Goal: Task Accomplishment & Management: Complete application form

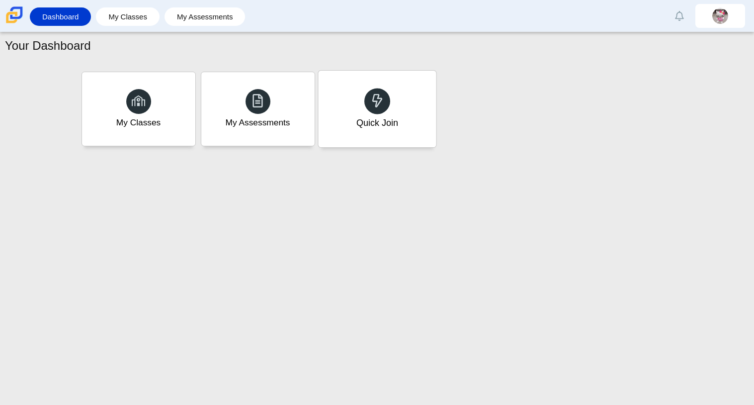
click at [390, 89] on div "Quick Join" at bounding box center [377, 109] width 118 height 77
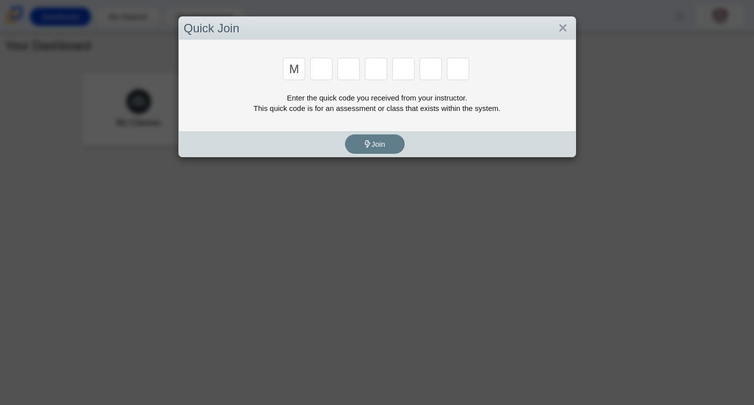
type input "m"
type input "7"
type input "e"
type input "3"
type input "e"
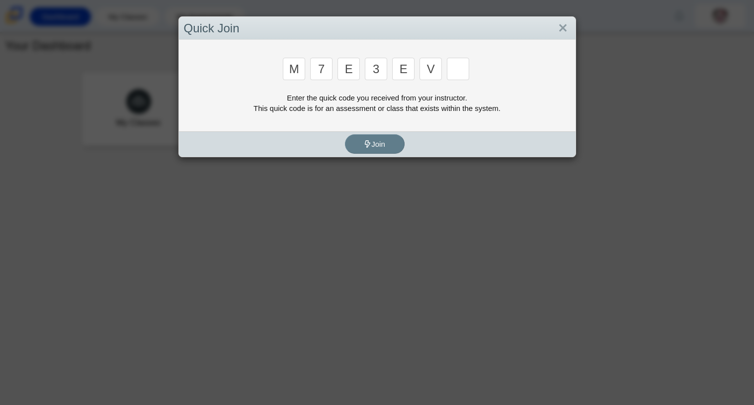
type input "v"
type input "w"
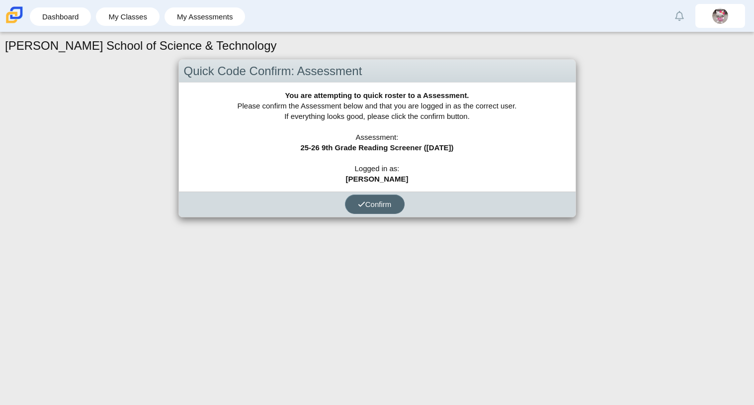
click at [362, 202] on use "submit" at bounding box center [361, 203] width 6 height 5
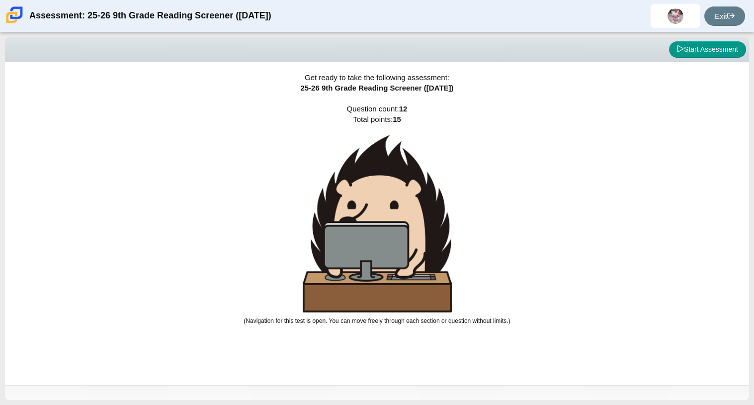
click at [363, 205] on div "Viewing Question 0 of 12 in Pacing Mode Start Assessment Get ready to take the …" at bounding box center [377, 218] width 754 height 372
click at [524, 205] on div "Get ready to take the following assessment: 25-26 9th Grade Reading Screener (A…" at bounding box center [377, 223] width 744 height 323
click at [716, 50] on button "Start Assessment" at bounding box center [707, 49] width 77 height 17
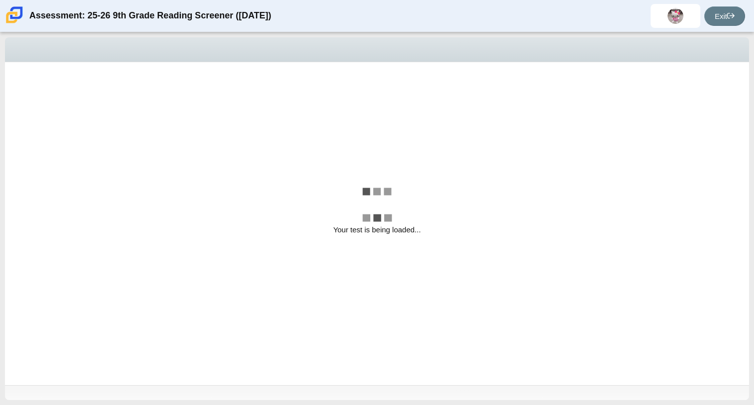
select select "ccc5b315-3c7c-471c-bf90-f22c8299c798"
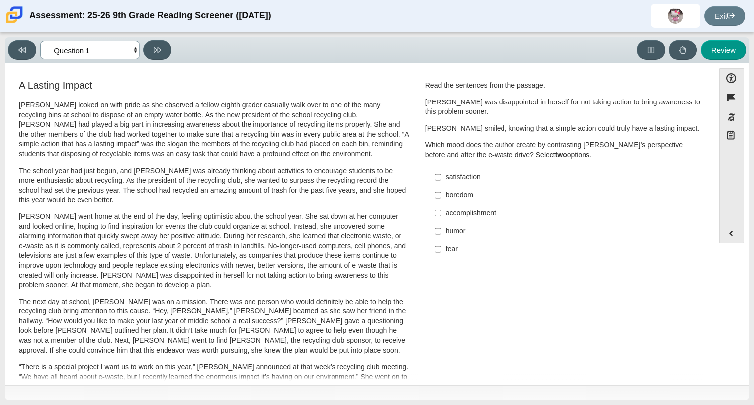
click at [105, 46] on select "Questions Question 1 Question 2 Question 3 Question 4 Question 5 Question 6 Que…" at bounding box center [89, 50] width 99 height 18
click at [251, 125] on p "Scarlett looked on with pride as she observed a fellow eighth grader casually w…" at bounding box center [214, 129] width 390 height 59
click at [552, 314] on div "A Lasting Impact Scarlett looked on with pride as she observed a fellow eighth …" at bounding box center [359, 358] width 699 height 560
click at [461, 219] on label "accomplishment accomplishment" at bounding box center [564, 213] width 273 height 18
click at [441, 219] on input "accomplishment accomplishment" at bounding box center [438, 213] width 6 height 18
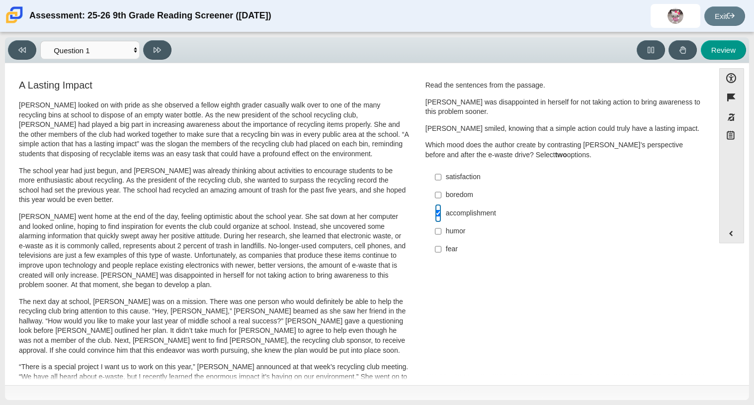
checkbox input "true"
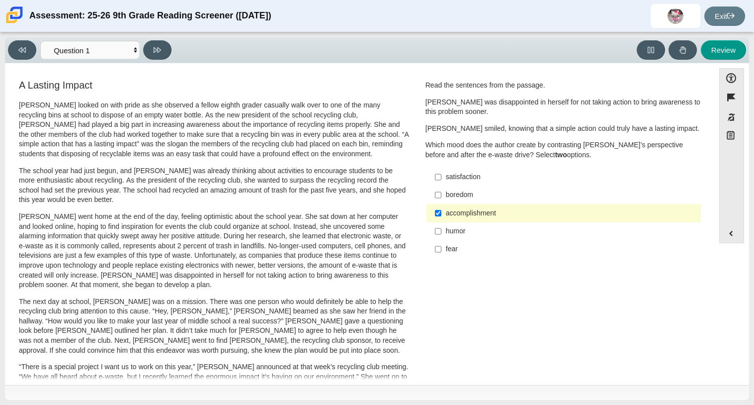
click at [460, 182] on label "satisfaction satisfaction" at bounding box center [564, 177] width 273 height 18
click at [441, 182] on input "satisfaction satisfaction" at bounding box center [438, 177] width 6 height 18
checkbox input "true"
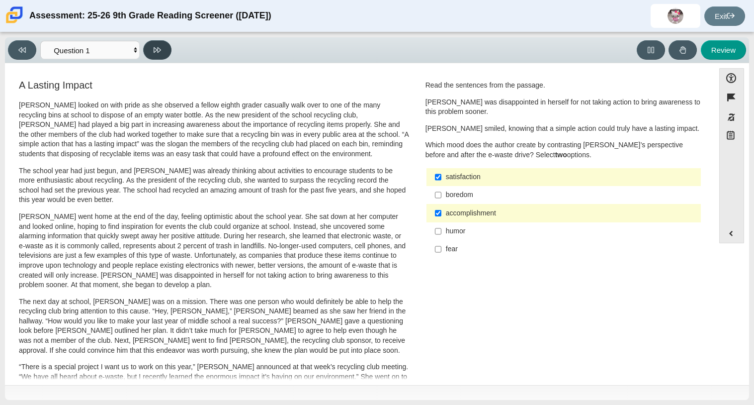
click at [161, 59] on button at bounding box center [157, 49] width 28 height 19
select select "0ff64528-ffd7-428d-b192-babfaadd44e8"
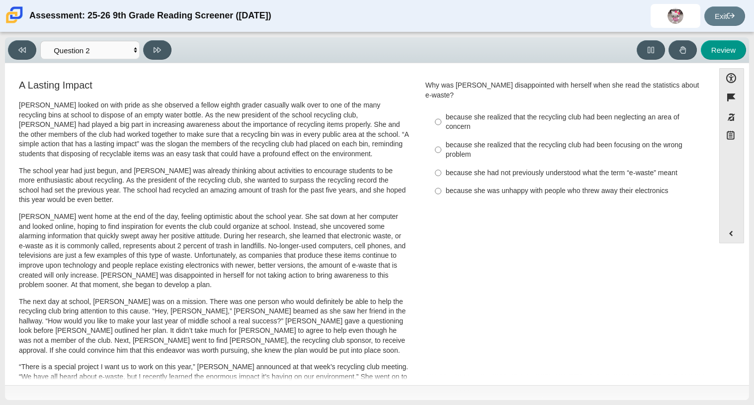
click at [645, 123] on label "because she realized that the recycling club had been neglecting an area of con…" at bounding box center [564, 122] width 273 height 28
click at [441, 123] on input "because she realized that the recycling club had been neglecting an area of con…" at bounding box center [438, 122] width 6 height 28
radio input "true"
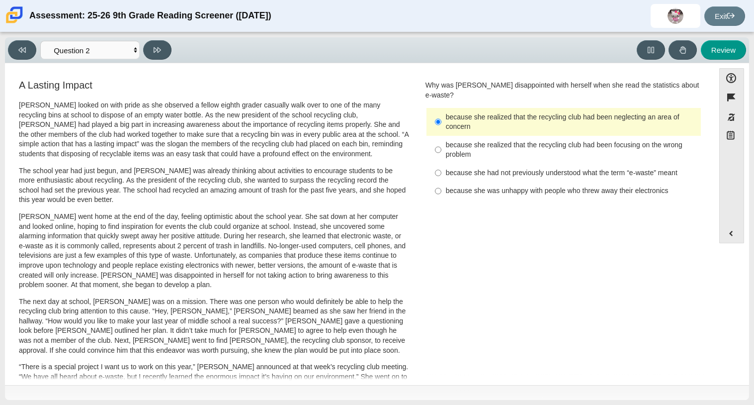
click at [599, 136] on label "because she realized that the recycling club had been focusing on the wrong pro…" at bounding box center [564, 150] width 273 height 28
click at [441, 136] on input "because she realized that the recycling club had been focusing on the wrong pro…" at bounding box center [438, 150] width 6 height 28
radio input "true"
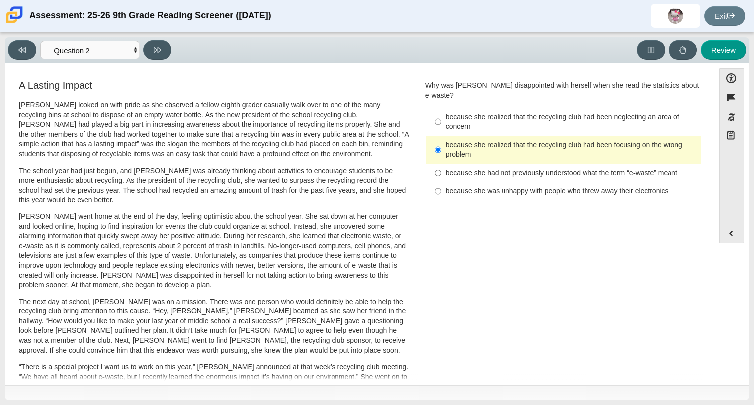
click at [533, 116] on div "because she realized that the recycling club had been neglecting an area of con…" at bounding box center [571, 121] width 251 height 19
click at [441, 116] on input "because she realized that the recycling club had been neglecting an area of con…" at bounding box center [438, 122] width 6 height 28
radio input "true"
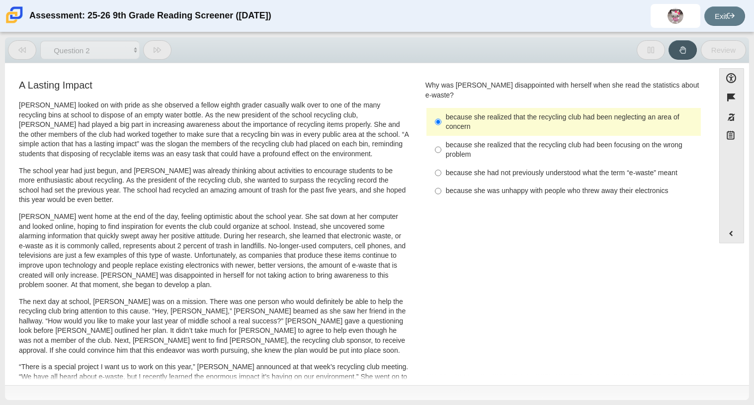
click at [533, 116] on div "because she realized that the recycling club had been neglecting an area of con…" at bounding box center [571, 121] width 251 height 19
click at [441, 116] on input "because she realized that the recycling club had been neglecting an area of con…" at bounding box center [438, 122] width 6 height 28
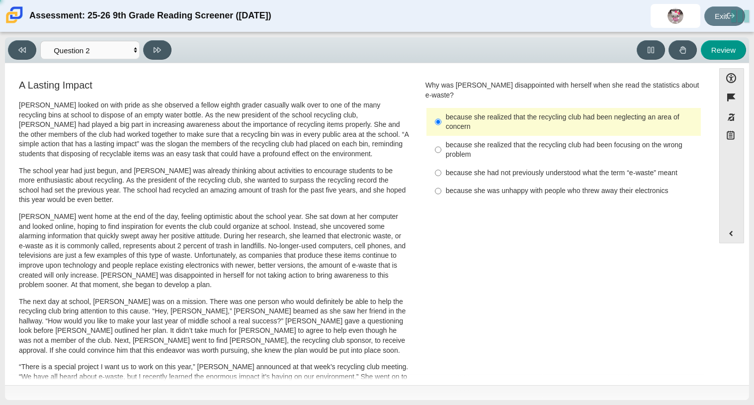
click at [533, 116] on div "because she realized that the recycling club had been neglecting an area of con…" at bounding box center [571, 121] width 251 height 19
click at [441, 116] on input "because she realized that the recycling club had been neglecting an area of con…" at bounding box center [438, 122] width 6 height 28
click at [533, 116] on div "because she realized that the recycling club had been neglecting an area of con…" at bounding box center [571, 121] width 251 height 19
click at [441, 116] on input "because she realized that the recycling club had been neglecting an area of con…" at bounding box center [438, 122] width 6 height 28
click at [450, 140] on div "because she realized that the recycling club had been focusing on the wrong pro…" at bounding box center [571, 149] width 251 height 19
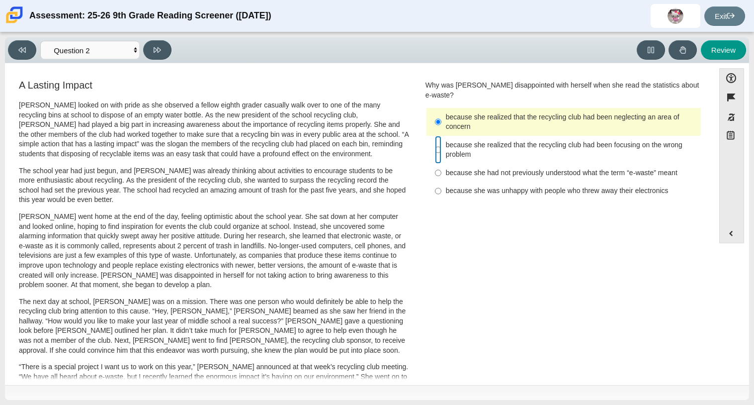
click at [441, 138] on input "because she realized that the recycling club had been focusing on the wrong pro…" at bounding box center [438, 150] width 6 height 28
radio input "true"
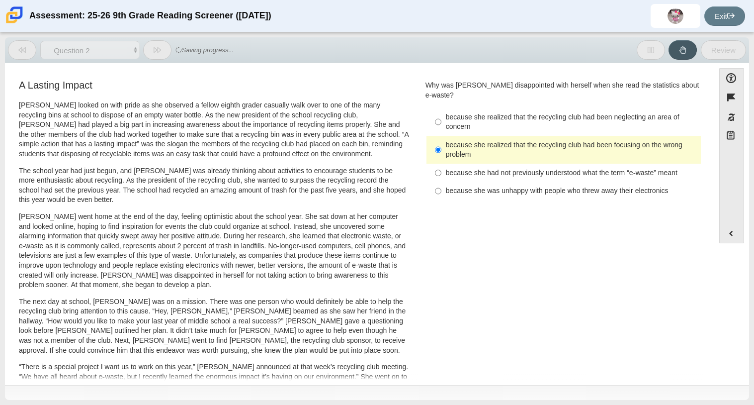
click at [450, 124] on label "because she realized that the recycling club had been neglecting an area of con…" at bounding box center [564, 122] width 273 height 28
click at [441, 124] on input "because she realized that the recycling club had been neglecting an area of con…" at bounding box center [438, 122] width 6 height 28
radio input "true"
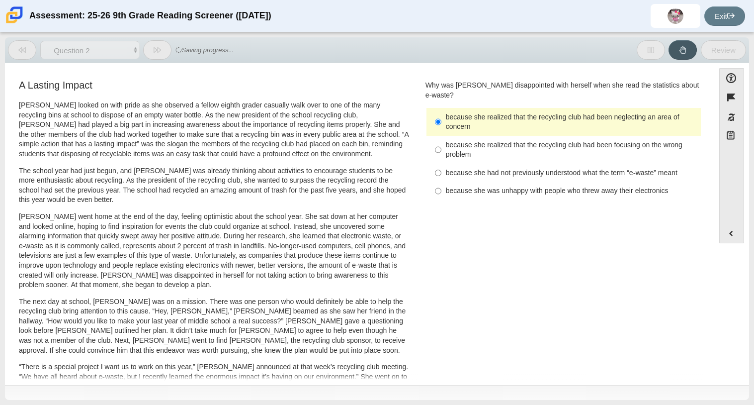
click at [450, 124] on label "because she realized that the recycling club had been neglecting an area of con…" at bounding box center [564, 122] width 273 height 28
click at [441, 124] on input "because she realized that the recycling club had been neglecting an area of con…" at bounding box center [438, 122] width 6 height 28
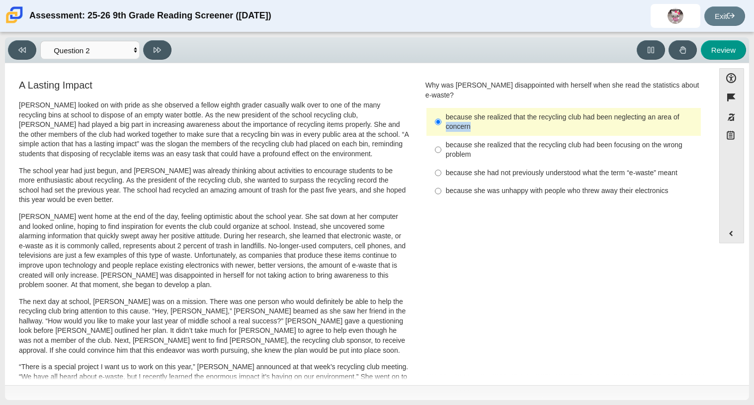
click at [171, 54] on div "Viewing Question 2 of 12 in Pacing Mode Questions Question 1 Question 2 Questio…" at bounding box center [91, 49] width 167 height 19
click at [148, 53] on button at bounding box center [157, 49] width 28 height 19
select select "7ce3d843-6974-4858-901c-1ff39630e843"
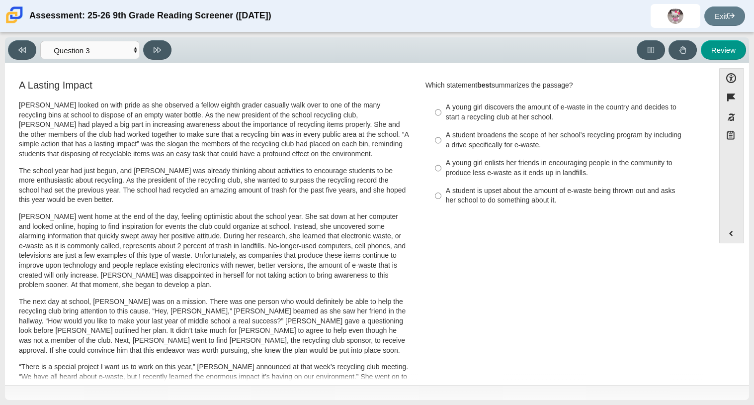
click at [467, 140] on div "A student broadens the scope of her school’s recycling program by including a d…" at bounding box center [571, 139] width 251 height 19
click at [441, 140] on input "A student broadens the scope of her school’s recycling program by including a d…" at bounding box center [438, 140] width 6 height 28
radio input "true"
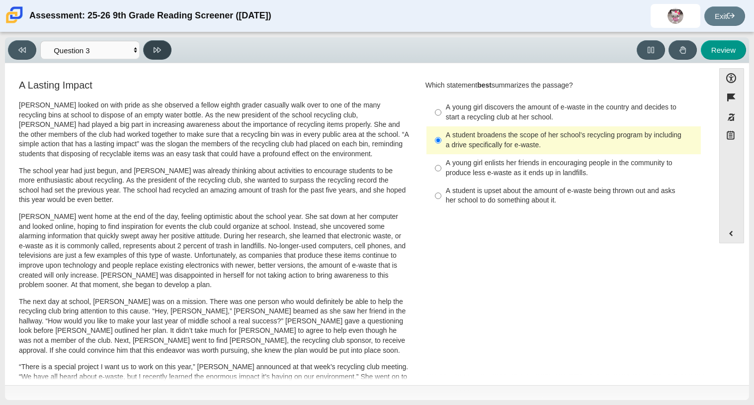
click at [159, 47] on icon at bounding box center [157, 49] width 7 height 7
select select "ca9ea0f1-49c5-4bd1-83b0-472c18652b42"
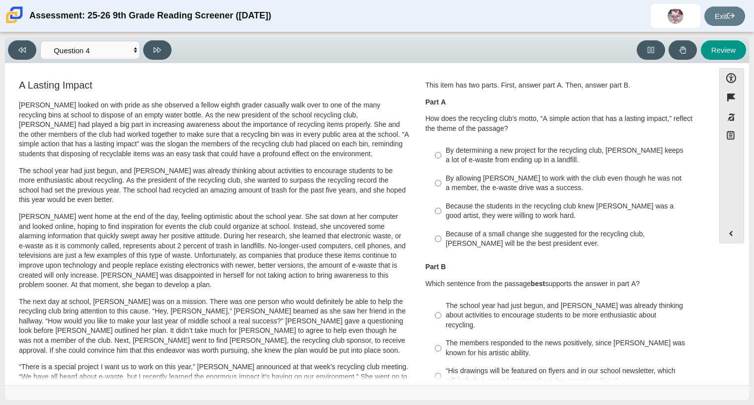
click at [543, 163] on div "By determining a new project for the recycling club, Scarlett keeps a lot of e-…" at bounding box center [571, 155] width 251 height 19
click at [441, 163] on input "By determining a new project for the recycling club, Scarlett keeps a lot of e-…" at bounding box center [438, 155] width 6 height 28
radio input "true"
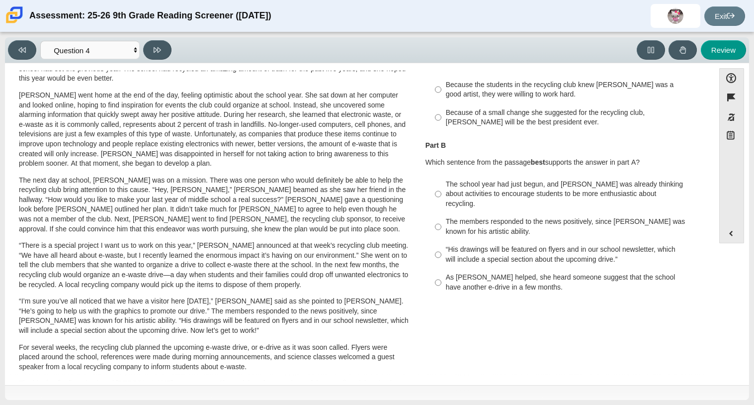
scroll to position [128, 0]
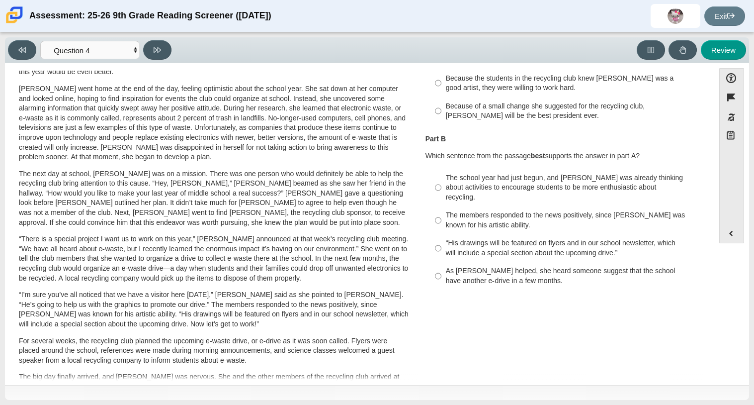
click at [493, 244] on div "“His drawings will be featured on flyers and in our school newsletter, which wi…" at bounding box center [571, 247] width 251 height 19
click at [441, 244] on input "“His drawings will be featured on flyers and in our school newsletter, which wi…" at bounding box center [438, 248] width 6 height 28
radio input "true"
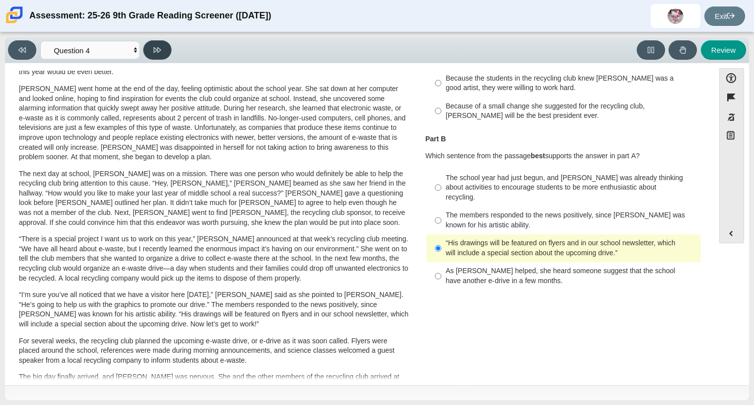
click at [155, 41] on button at bounding box center [157, 49] width 28 height 19
select select "e41f1a79-e29f-4095-8030-a53364015bed"
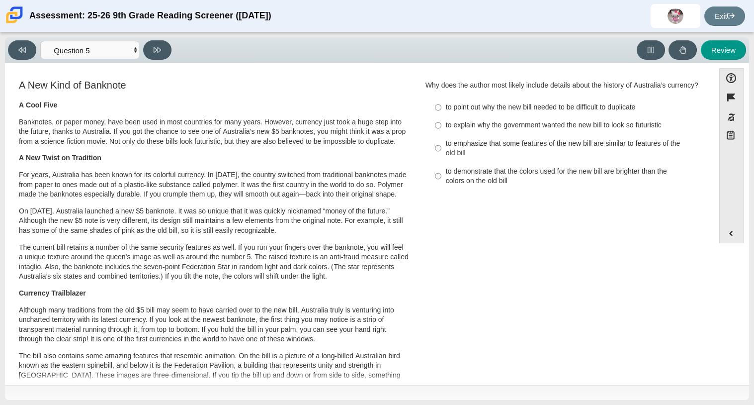
click at [527, 151] on div "to emphasize that some features of the new bill are similar to features of the …" at bounding box center [571, 148] width 251 height 19
click at [441, 151] on input "to emphasize that some features of the new bill are similar to features of the …" at bounding box center [438, 148] width 6 height 28
radio input "true"
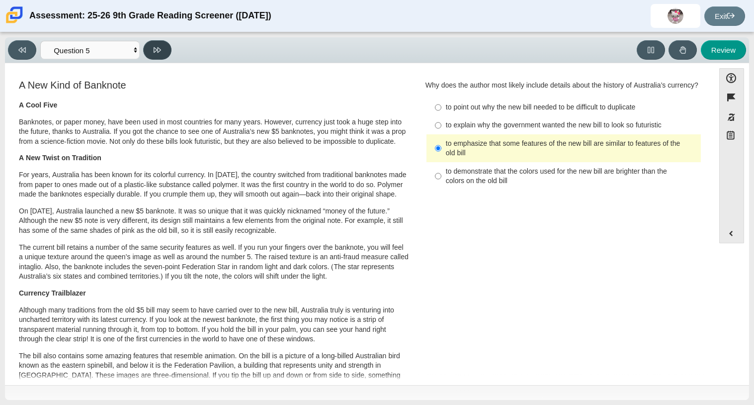
click at [166, 47] on button at bounding box center [157, 49] width 28 height 19
select select "69146e31-7b3d-4a3e-9ce6-f30c24342ae0"
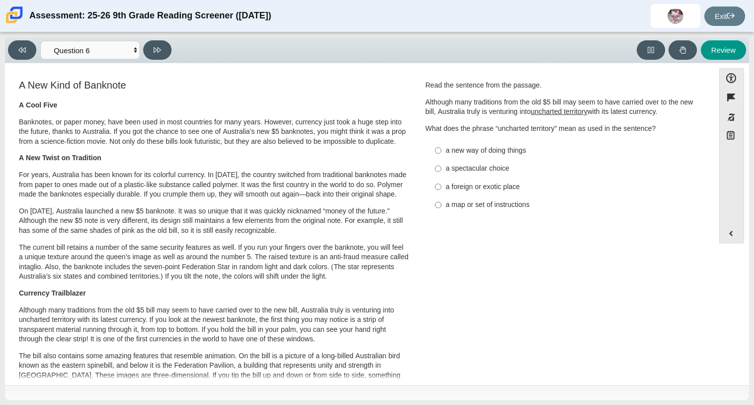
click at [487, 180] on label "a foreign or exotic place a foreign or exotic place" at bounding box center [564, 186] width 273 height 18
click at [441, 180] on input "a foreign or exotic place a foreign or exotic place" at bounding box center [438, 186] width 6 height 18
radio input "true"
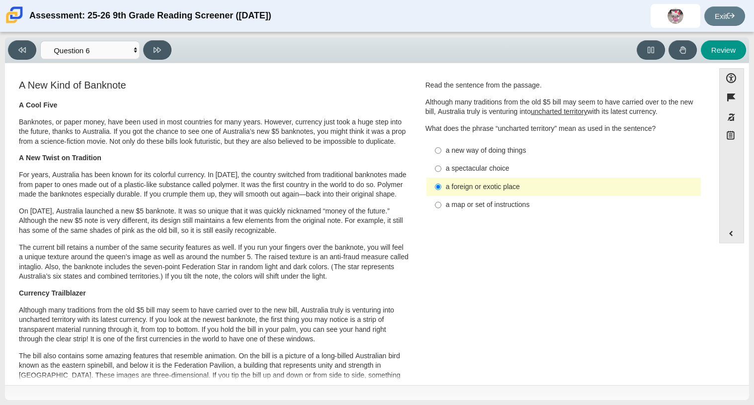
click at [483, 153] on div "a new way of doing things" at bounding box center [571, 151] width 251 height 10
click at [441, 153] on input "a new way of doing things a new way of doing things" at bounding box center [438, 150] width 6 height 18
radio input "true"
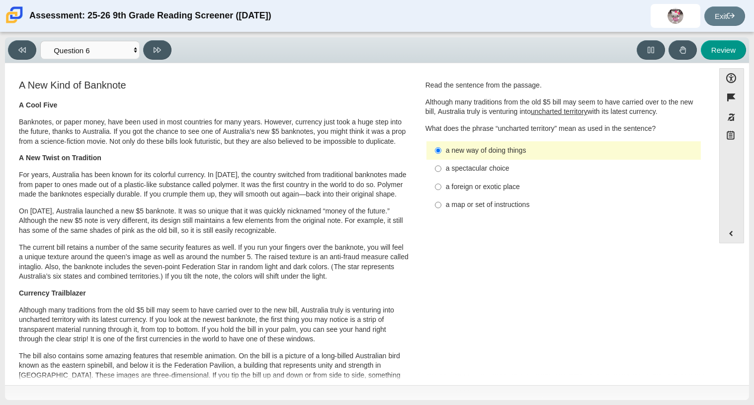
click at [482, 173] on div "a spectacular choice" at bounding box center [571, 169] width 251 height 10
click at [441, 173] on input "a spectacular choice a spectacular choice" at bounding box center [438, 169] width 6 height 18
radio input "true"
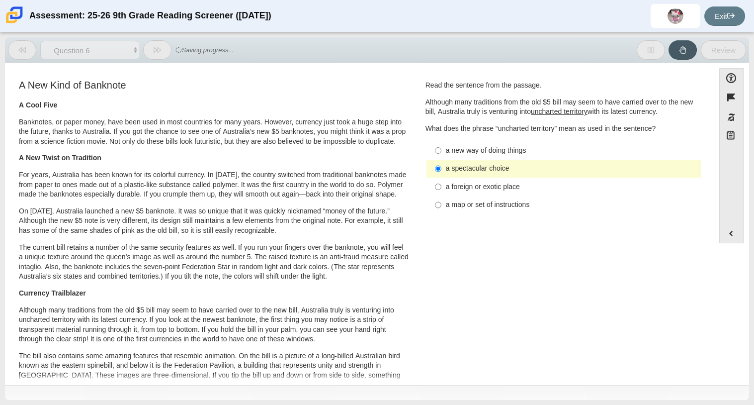
click at [492, 191] on div "a foreign or exotic place" at bounding box center [571, 187] width 251 height 10
click at [441, 191] on input "a foreign or exotic place a foreign or exotic place" at bounding box center [438, 186] width 6 height 18
radio input "true"
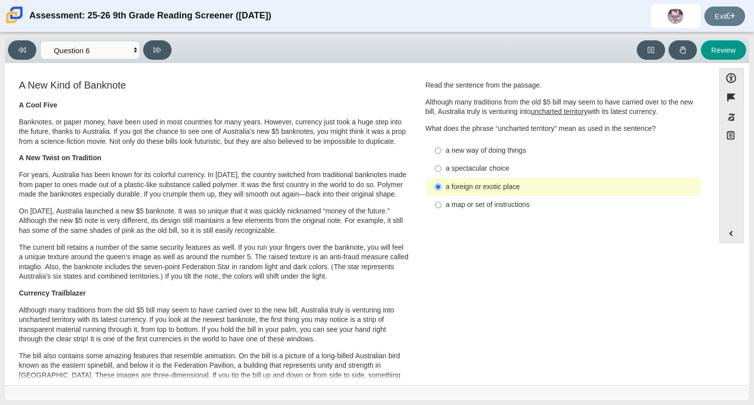
click at [502, 158] on label "a new way of doing things a new way of doing things" at bounding box center [564, 150] width 273 height 18
click at [441, 158] on input "a new way of doing things a new way of doing things" at bounding box center [438, 150] width 6 height 18
radio input "true"
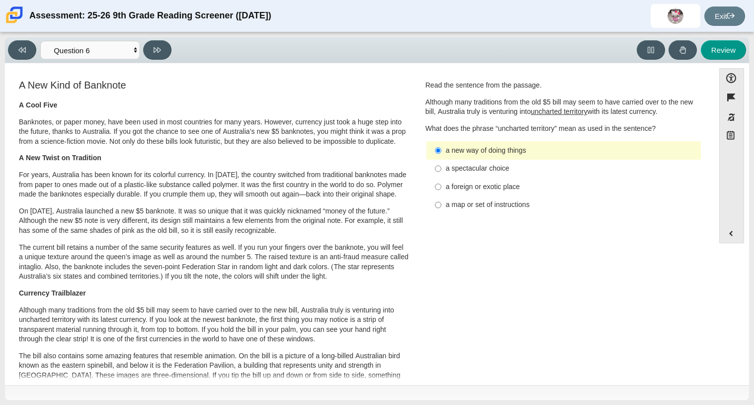
click at [494, 170] on div "a spectacular choice" at bounding box center [571, 169] width 251 height 10
click at [441, 170] on input "a spectacular choice a spectacular choice" at bounding box center [438, 169] width 6 height 18
radio input "true"
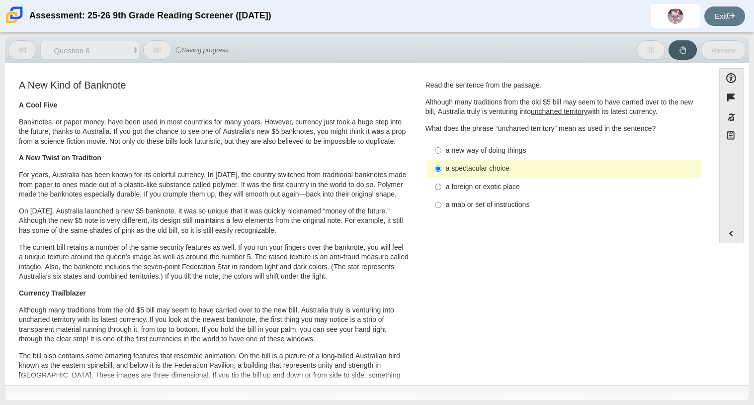
click at [490, 158] on label "a new way of doing things a new way of doing things" at bounding box center [564, 150] width 273 height 18
click at [441, 158] on input "a new way of doing things a new way of doing things" at bounding box center [438, 150] width 6 height 18
radio input "true"
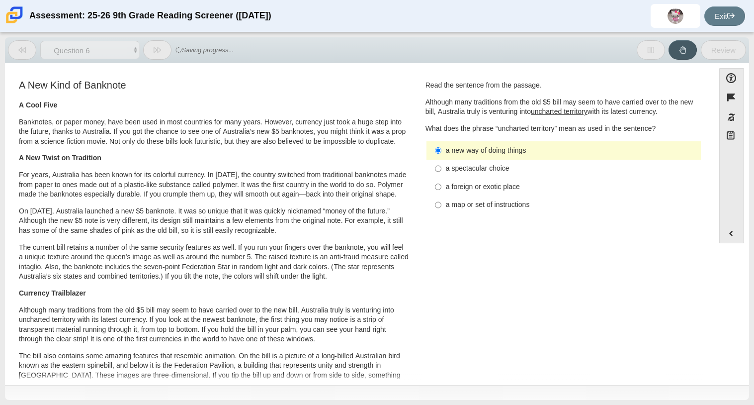
click at [483, 168] on div "a spectacular choice" at bounding box center [571, 169] width 251 height 10
click at [441, 168] on input "a spectacular choice a spectacular choice" at bounding box center [438, 169] width 6 height 18
radio input "true"
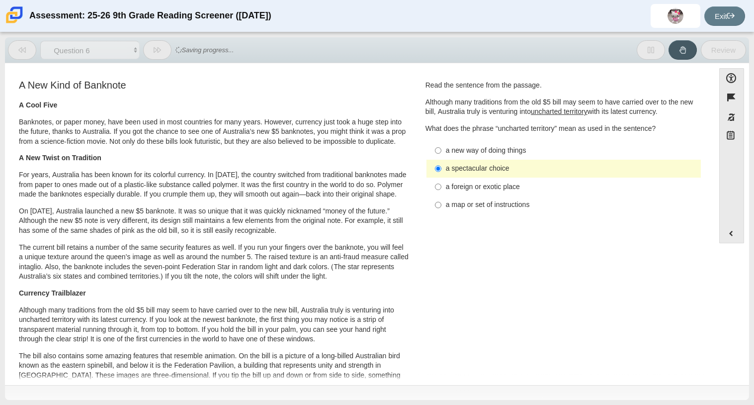
click at [480, 186] on div "a foreign or exotic place" at bounding box center [571, 187] width 251 height 10
click at [441, 186] on input "a foreign or exotic place a foreign or exotic place" at bounding box center [438, 186] width 6 height 18
radio input "true"
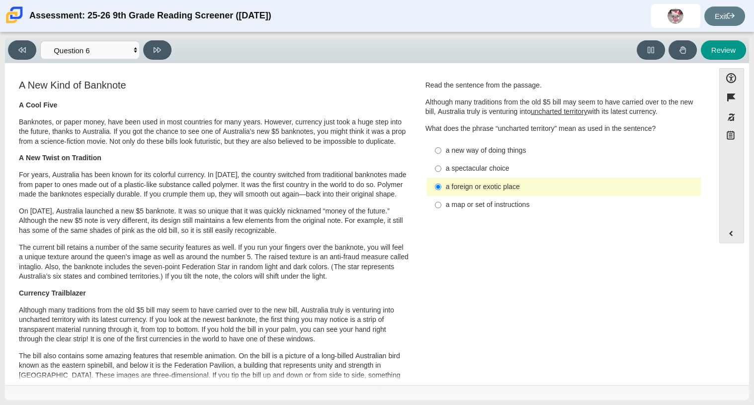
click at [502, 146] on div "a new way of doing things" at bounding box center [571, 151] width 251 height 10
click at [441, 145] on input "a new way of doing things a new way of doing things" at bounding box center [438, 150] width 6 height 18
radio input "true"
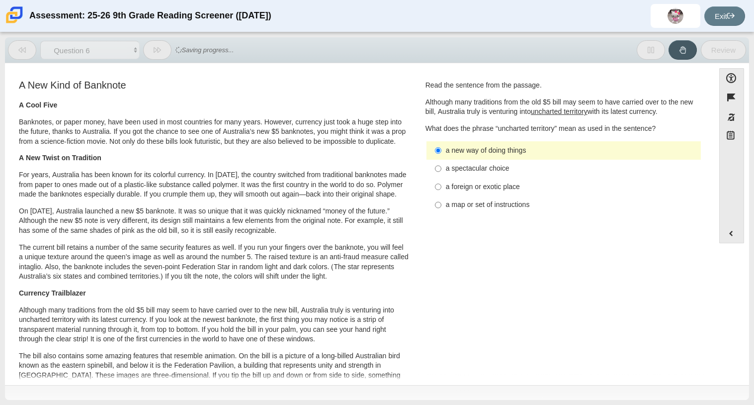
click at [501, 161] on label "a spectacular choice a spectacular choice" at bounding box center [564, 169] width 273 height 18
click at [441, 161] on input "a spectacular choice a spectacular choice" at bounding box center [438, 169] width 6 height 18
radio input "true"
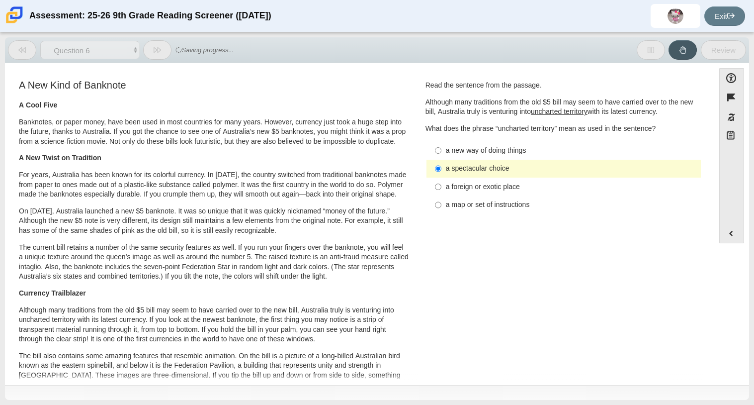
click at [501, 157] on label "a new way of doing things a new way of doing things" at bounding box center [564, 150] width 273 height 18
click at [441, 157] on input "a new way of doing things a new way of doing things" at bounding box center [438, 150] width 6 height 18
radio input "true"
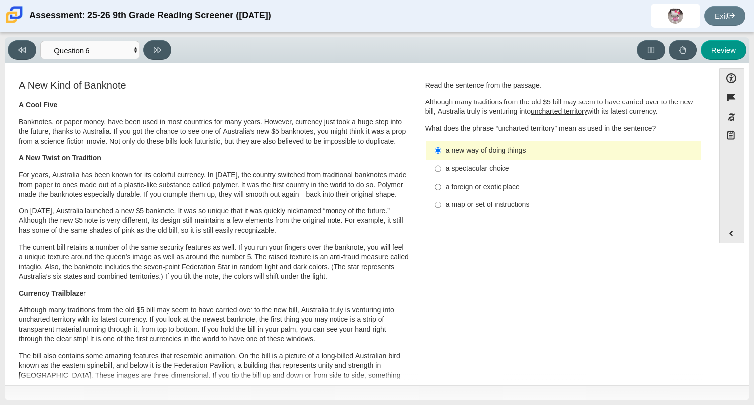
click at [483, 173] on div "a spectacular choice" at bounding box center [571, 169] width 251 height 10
click at [441, 173] on input "a spectacular choice a spectacular choice" at bounding box center [438, 169] width 6 height 18
radio input "true"
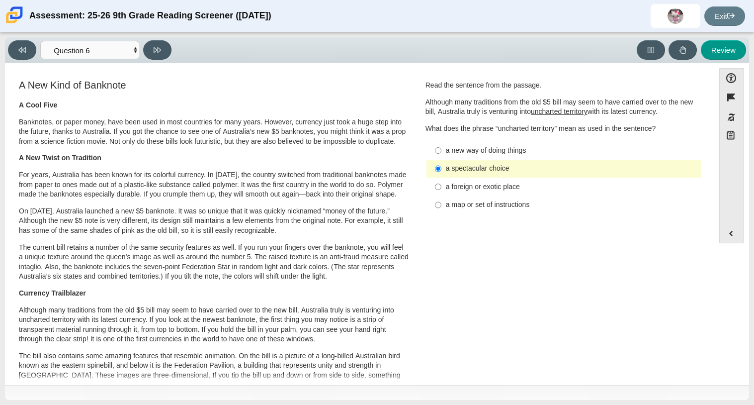
click at [504, 195] on label "a foreign or exotic place a foreign or exotic place" at bounding box center [564, 186] width 273 height 18
click at [441, 195] on input "a foreign or exotic place a foreign or exotic place" at bounding box center [438, 186] width 6 height 18
radio input "true"
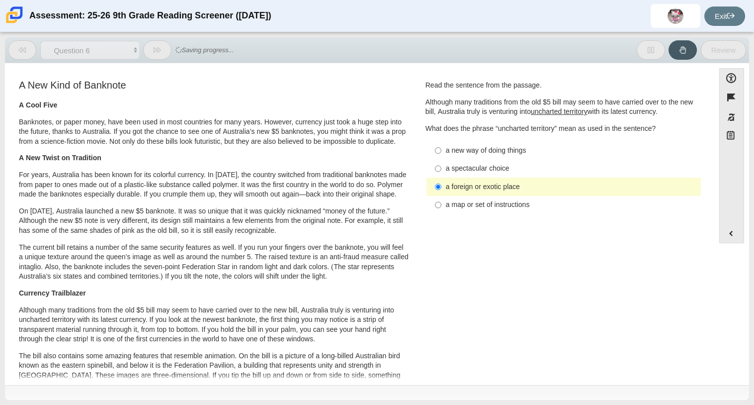
click at [494, 135] on div "Read the sentence from the passage. Although many traditions from the old $5 bi…" at bounding box center [563, 148] width 276 height 134
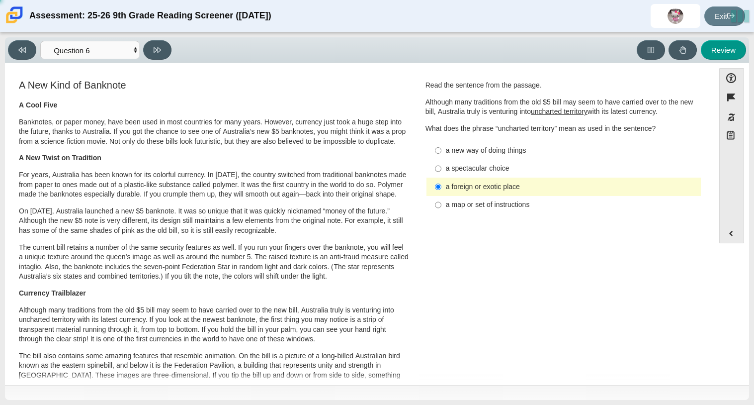
click at [492, 146] on div "a new way of doing things" at bounding box center [571, 151] width 251 height 10
click at [441, 146] on input "a new way of doing things a new way of doing things" at bounding box center [438, 150] width 6 height 18
radio input "true"
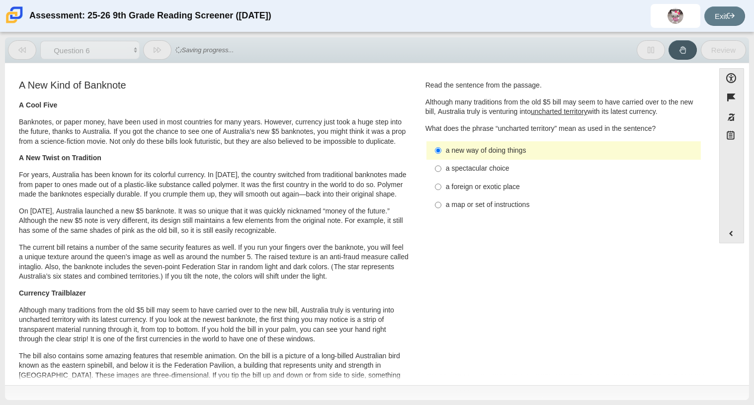
click at [473, 168] on div "a spectacular choice" at bounding box center [571, 169] width 251 height 10
click at [441, 168] on input "a spectacular choice a spectacular choice" at bounding box center [438, 169] width 6 height 18
radio input "true"
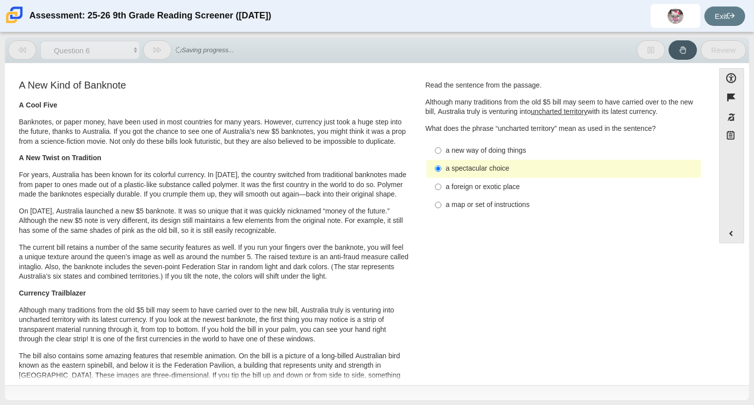
click at [476, 187] on div "a foreign or exotic place" at bounding box center [571, 187] width 251 height 10
click at [441, 187] on input "a foreign or exotic place a foreign or exotic place" at bounding box center [438, 186] width 6 height 18
radio input "true"
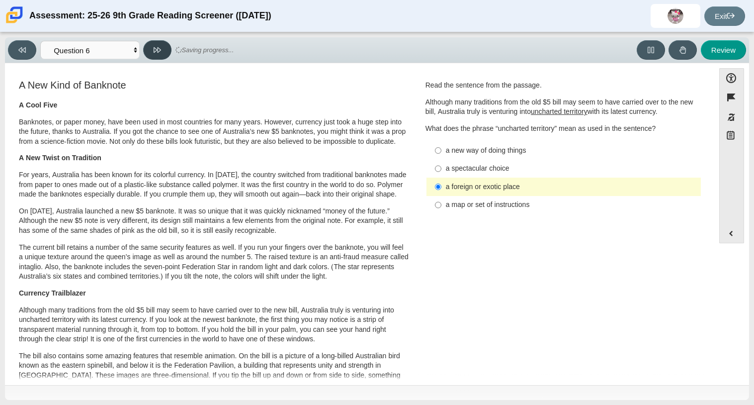
click at [167, 53] on button at bounding box center [157, 49] width 28 height 19
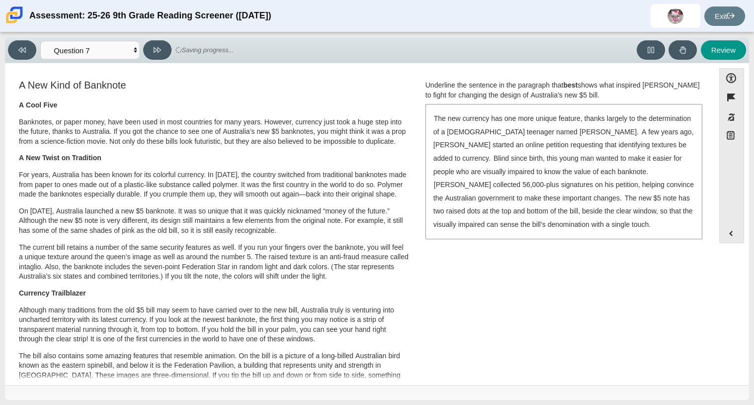
click at [278, 42] on div "Review" at bounding box center [490, 49] width 512 height 19
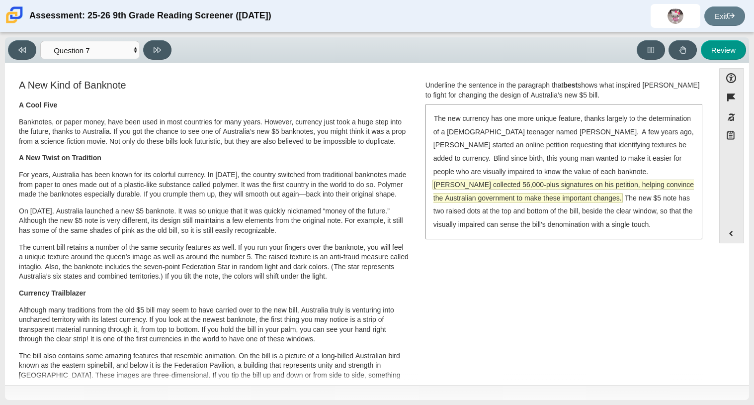
click at [520, 193] on span "McLeod collected 56,000-plus signatures on his petition, helping convince the A…" at bounding box center [563, 191] width 260 height 22
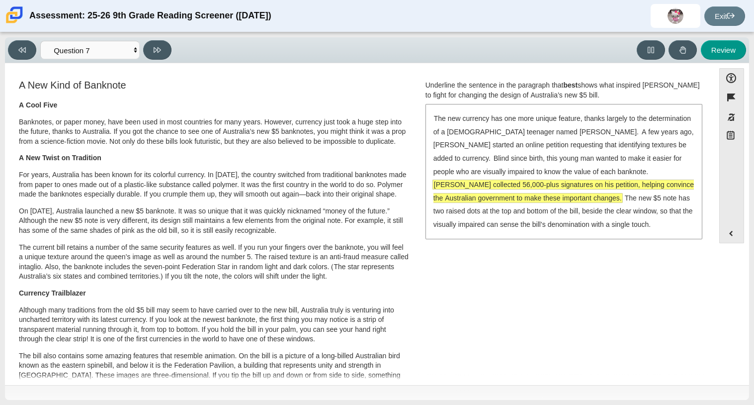
click at [479, 182] on span "McLeod collected 56,000-plus signatures on his petition, helping convince the A…" at bounding box center [563, 191] width 260 height 22
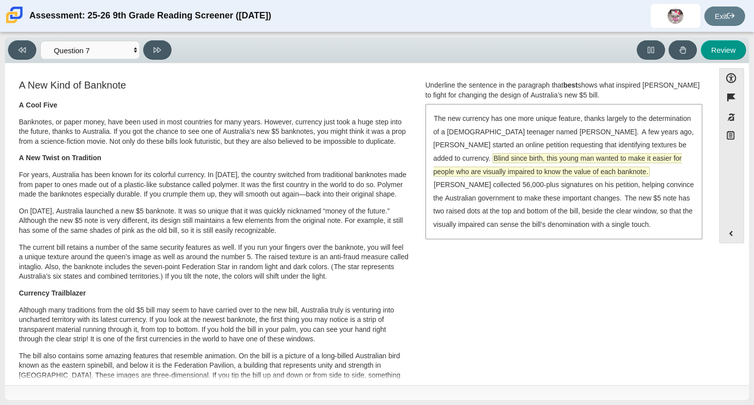
click at [507, 157] on span "Blind since birth, this young man wanted to make it easier for people who are v…" at bounding box center [557, 165] width 249 height 22
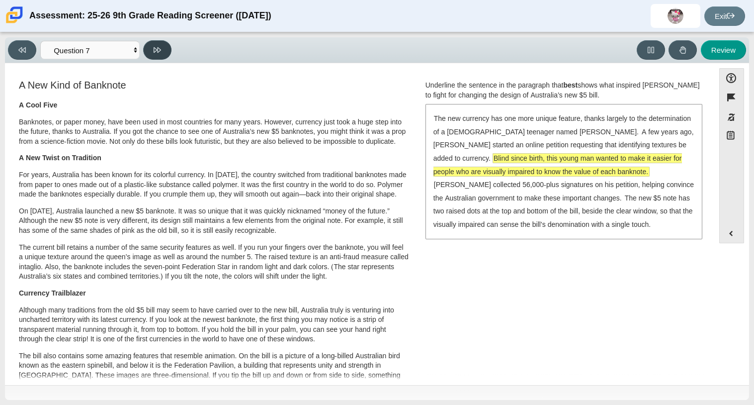
click at [168, 50] on button at bounding box center [157, 49] width 28 height 19
select select "ea8338c2-a6a3-418e-a305-2b963b54a290"
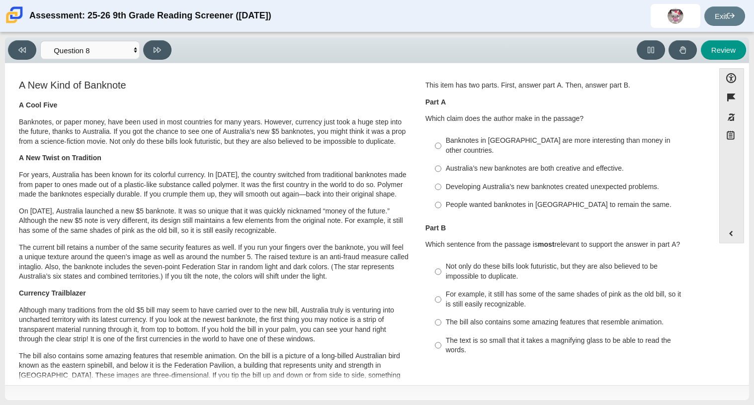
click at [588, 164] on div "Australia’s new banknotes are both creative and effective." at bounding box center [571, 169] width 251 height 10
click at [441, 160] on input "Australia’s new banknotes are both creative and effective. Australia’s new bank…" at bounding box center [438, 169] width 6 height 18
radio input "true"
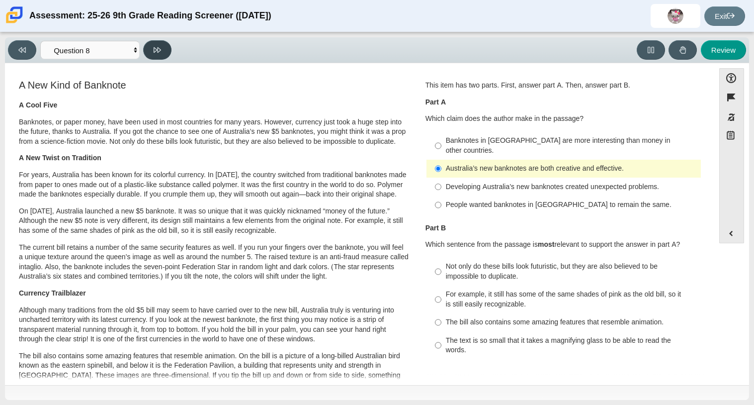
click at [156, 50] on icon at bounding box center [157, 49] width 7 height 5
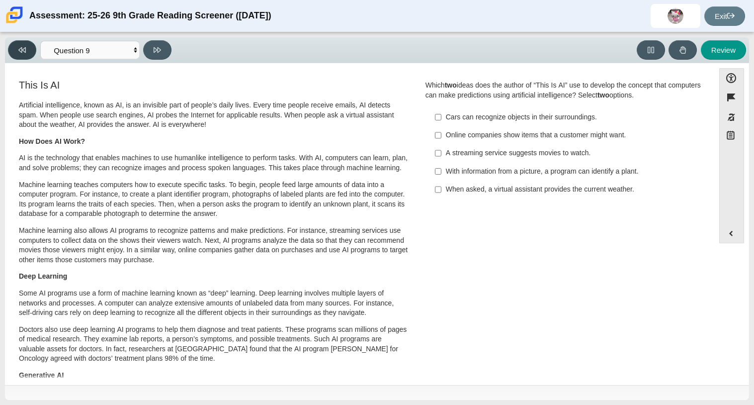
click at [31, 52] on button at bounding box center [22, 49] width 28 height 19
select select "ea8338c2-a6a3-418e-a305-2b963b54a290"
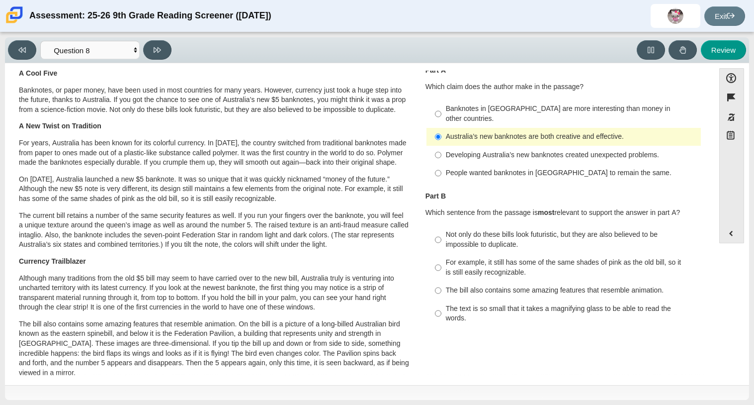
scroll to position [19, 0]
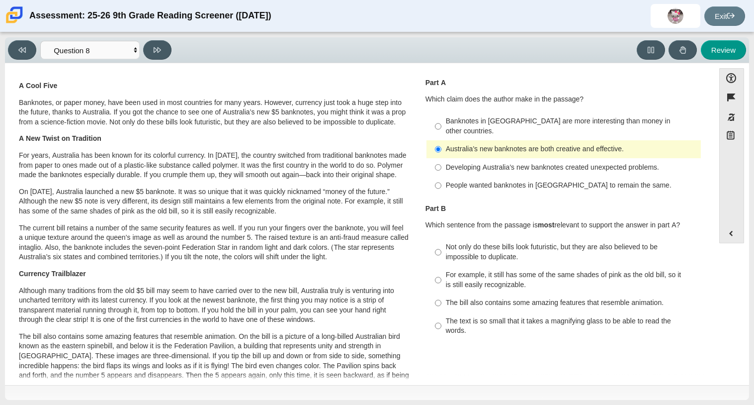
click at [493, 276] on div "For example, it still has some of the same shades of pink as the old bill, so i…" at bounding box center [571, 279] width 251 height 19
click at [441, 276] on input "For example, it still has some of the same shades of pink as the old bill, so i…" at bounding box center [438, 280] width 6 height 28
radio input "true"
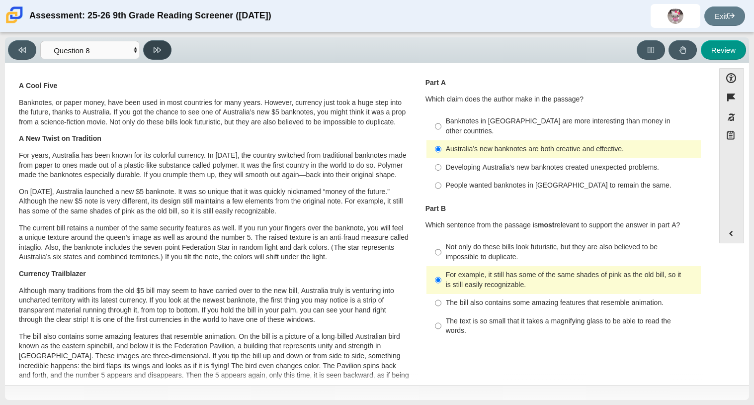
click at [159, 44] on button at bounding box center [157, 49] width 28 height 19
select select "89f058d6-b15c-4ef5-a4b3-fdaffb8868b6"
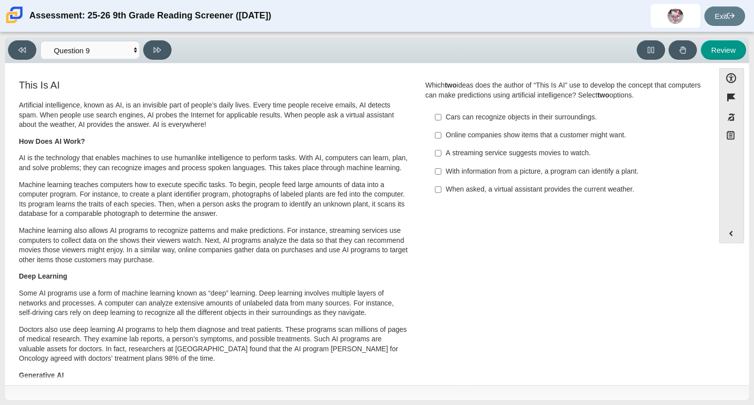
click at [500, 174] on div "With information from a picture, a program can identify a plant." at bounding box center [571, 172] width 251 height 10
click at [441, 174] on input "With information from a picture, a program can identify a plant. With informati…" at bounding box center [438, 171] width 6 height 18
checkbox input "true"
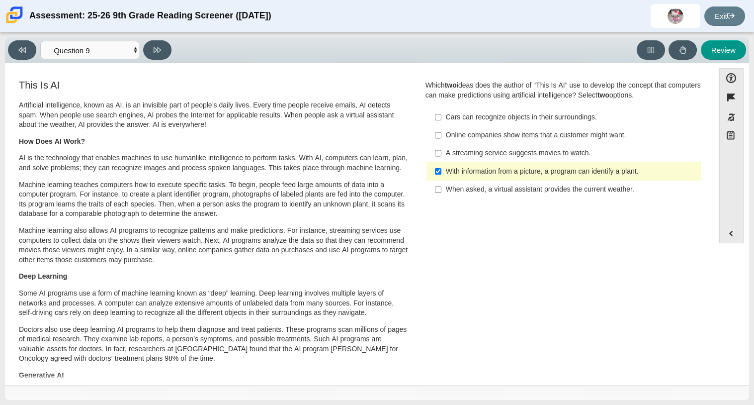
click at [500, 193] on div "When asked, a virtual assistant provides the current weather." at bounding box center [571, 189] width 251 height 10
click at [441, 193] on input "When asked, a virtual assistant provides the current weather. When asked, a vir…" at bounding box center [438, 189] width 6 height 18
checkbox input "true"
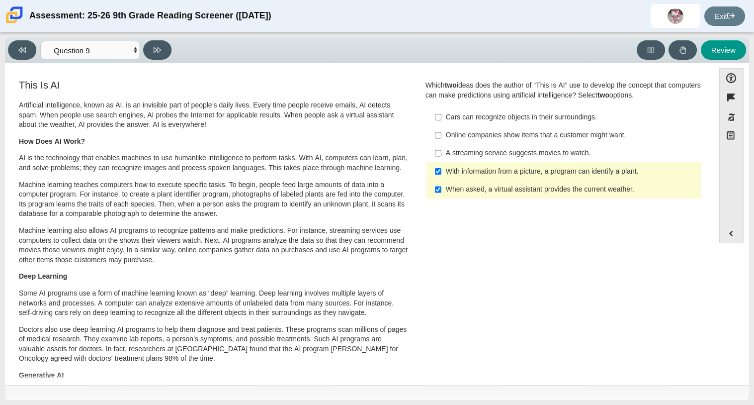
click at [504, 169] on div "With information from a picture, a program can identify a plant." at bounding box center [571, 172] width 251 height 10
click at [441, 169] on input "With information from a picture, a program can identify a plant. With informati…" at bounding box center [438, 171] width 6 height 18
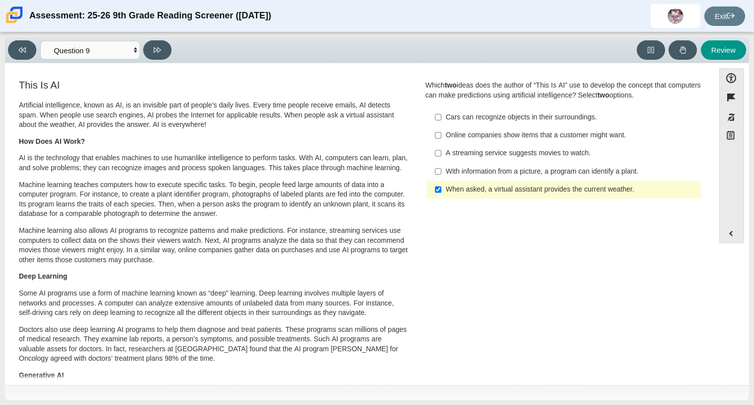
click at [504, 169] on div "With information from a picture, a program can identify a plant." at bounding box center [571, 172] width 251 height 10
click at [441, 169] on input "With information from a picture, a program can identify a plant. With informati…" at bounding box center [438, 171] width 6 height 18
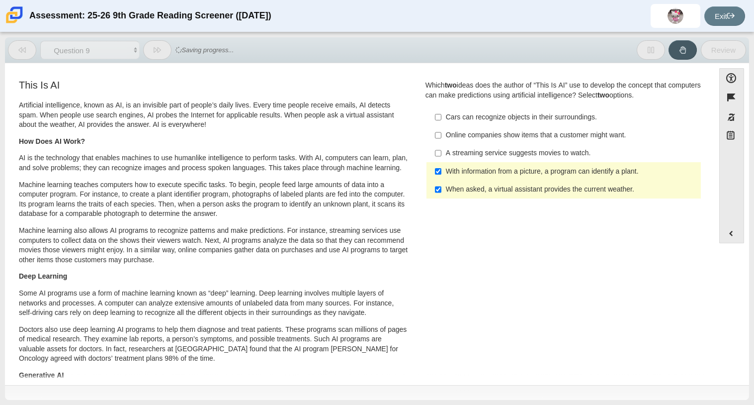
click at [504, 169] on div "With information from a picture, a program can identify a plant." at bounding box center [571, 172] width 251 height 10
click at [441, 169] on input "With information from a picture, a program can identify a plant. With informati…" at bounding box center [438, 171] width 6 height 18
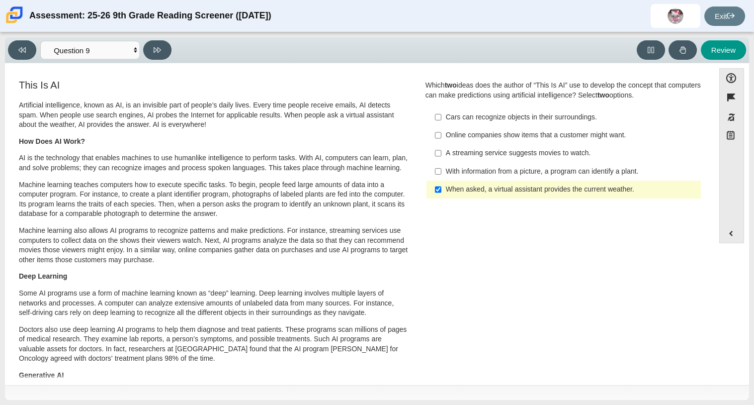
click at [503, 167] on div "With information from a picture, a program can identify a plant." at bounding box center [571, 172] width 251 height 10
click at [441, 167] on input "With information from a picture, a program can identify a plant. With informati…" at bounding box center [438, 171] width 6 height 18
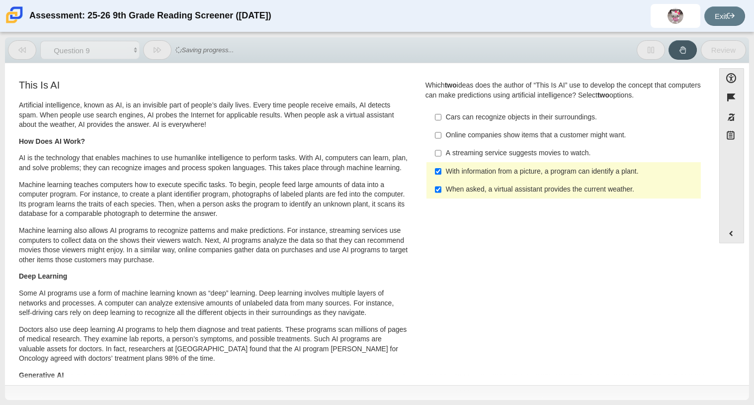
click at [499, 176] on label "With information from a picture, a program can identify a plant. With informati…" at bounding box center [564, 171] width 273 height 18
click at [441, 176] on input "With information from a picture, a program can identify a plant. With informati…" at bounding box center [438, 171] width 6 height 18
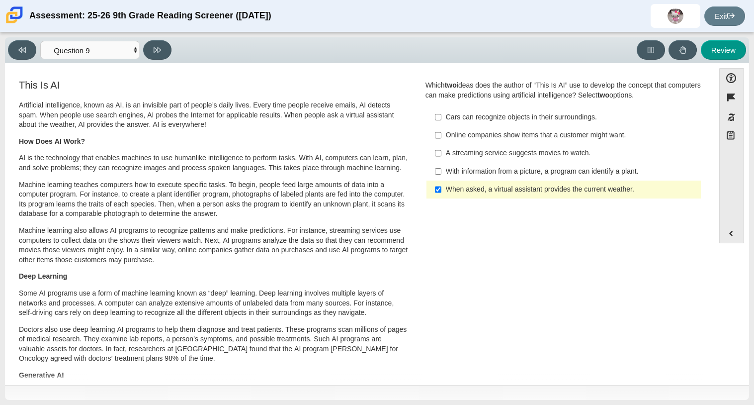
click at [499, 167] on div "With information from a picture, a program can identify a plant." at bounding box center [571, 172] width 251 height 10
click at [441, 167] on input "With information from a picture, a program can identify a plant. With informati…" at bounding box center [438, 171] width 6 height 18
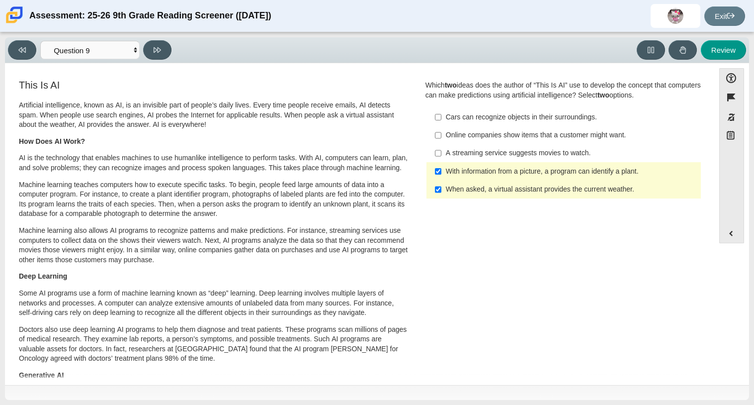
click at [505, 178] on label "With information from a picture, a program can identify a plant. With informati…" at bounding box center [564, 171] width 273 height 18
click at [441, 178] on input "With information from a picture, a program can identify a plant. With informati…" at bounding box center [438, 171] width 6 height 18
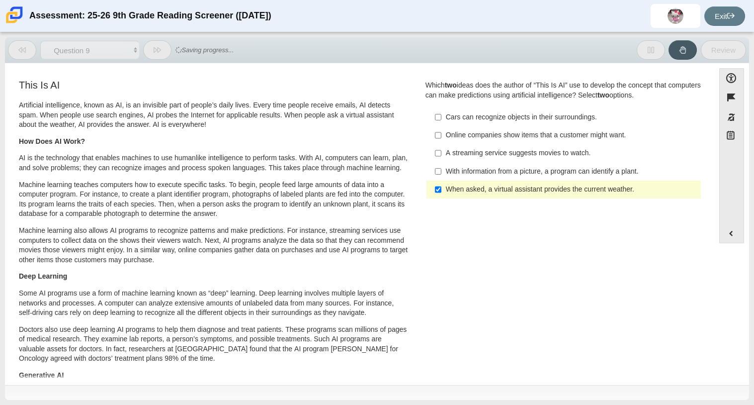
click at [505, 178] on label "With information from a picture, a program can identify a plant. With informati…" at bounding box center [564, 171] width 273 height 18
click at [441, 178] on input "With information from a picture, a program can identify a plant. With informati…" at bounding box center [438, 171] width 6 height 18
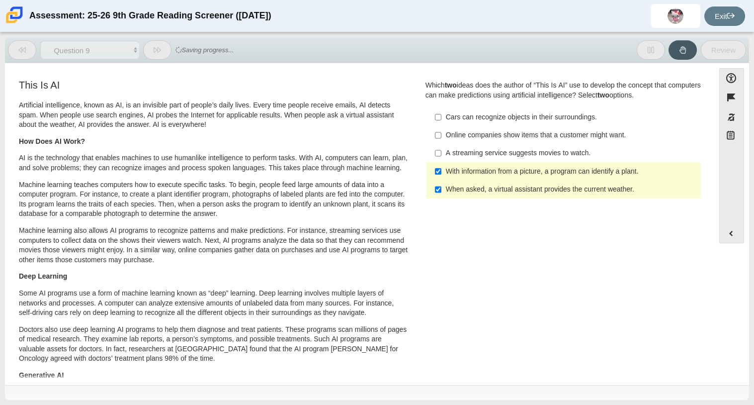
click at [505, 178] on label "With information from a picture, a program can identify a plant. With informati…" at bounding box center [564, 171] width 273 height 18
click at [441, 178] on input "With information from a picture, a program can identify a plant. With informati…" at bounding box center [438, 171] width 6 height 18
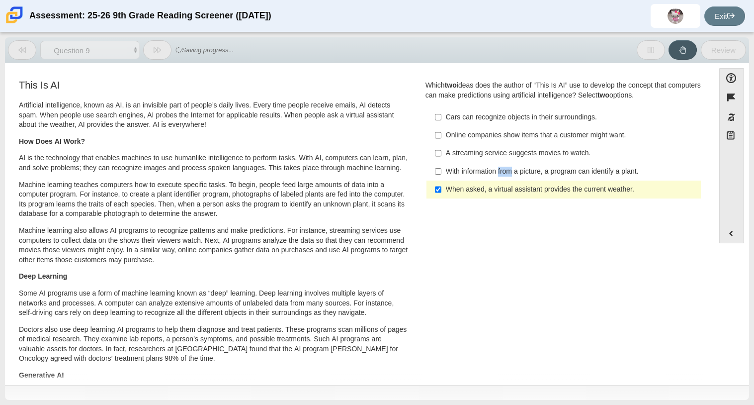
click at [505, 178] on label "With information from a picture, a program can identify a plant. With informati…" at bounding box center [564, 171] width 273 height 18
click at [441, 178] on input "With information from a picture, a program can identify a plant. With informati…" at bounding box center [438, 171] width 6 height 18
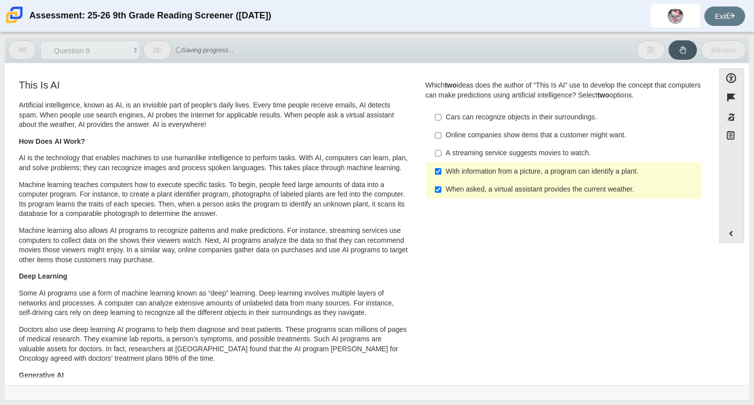
click at [505, 178] on label "With information from a picture, a program can identify a plant. With informati…" at bounding box center [564, 171] width 273 height 18
click at [441, 178] on input "With information from a picture, a program can identify a plant. With informati…" at bounding box center [438, 171] width 6 height 18
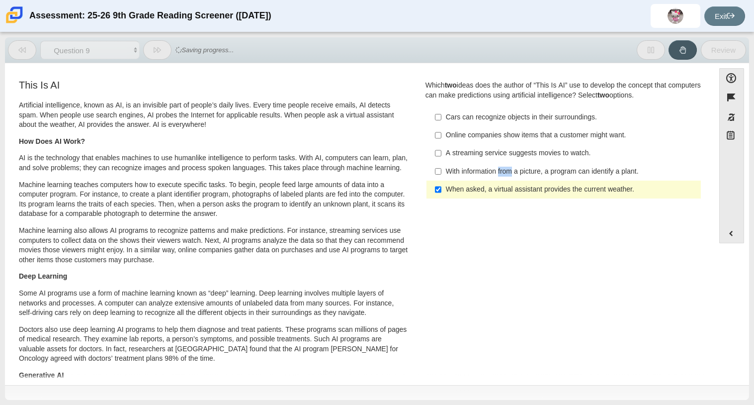
click at [505, 178] on label "With information from a picture, a program can identify a plant. With informati…" at bounding box center [564, 171] width 273 height 18
click at [441, 178] on input "With information from a picture, a program can identify a plant. With informati…" at bounding box center [438, 171] width 6 height 18
checkbox input "true"
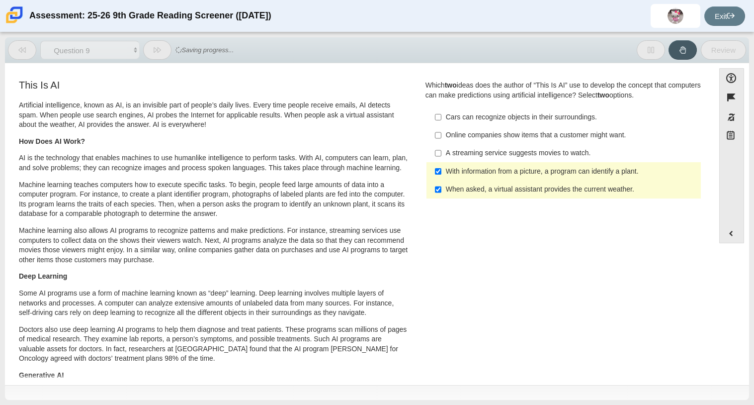
click at [473, 188] on div "When asked, a virtual assistant provides the current weather." at bounding box center [571, 189] width 251 height 10
click at [441, 188] on input "When asked, a virtual assistant provides the current weather. When asked, a vir…" at bounding box center [438, 189] width 6 height 18
checkbox input "false"
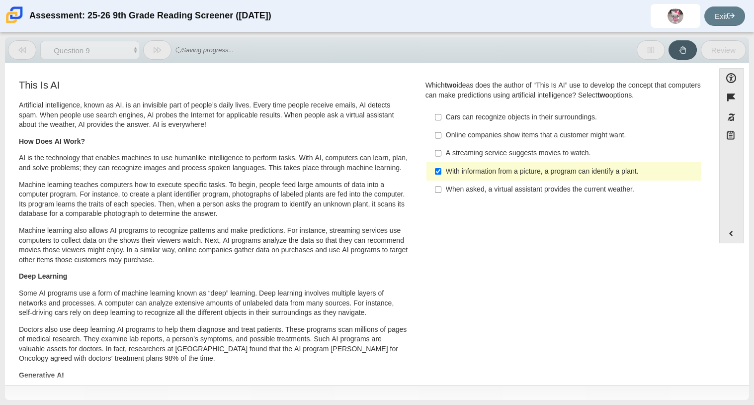
click at [482, 131] on div "Online companies show items that a customer might want." at bounding box center [571, 135] width 251 height 10
click at [441, 131] on input "Online companies show items that a customer might want. Online companies show i…" at bounding box center [438, 135] width 6 height 18
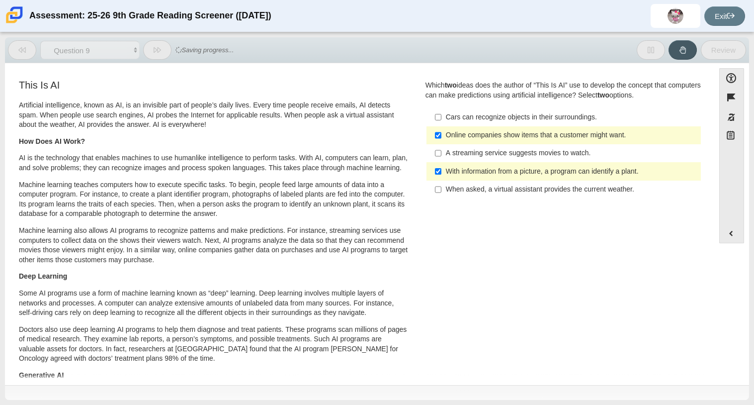
click at [482, 131] on div "Online companies show items that a customer might want." at bounding box center [571, 135] width 251 height 10
click at [441, 131] on input "Online companies show items that a customer might want. Online companies show i…" at bounding box center [438, 135] width 6 height 18
checkbox input "false"
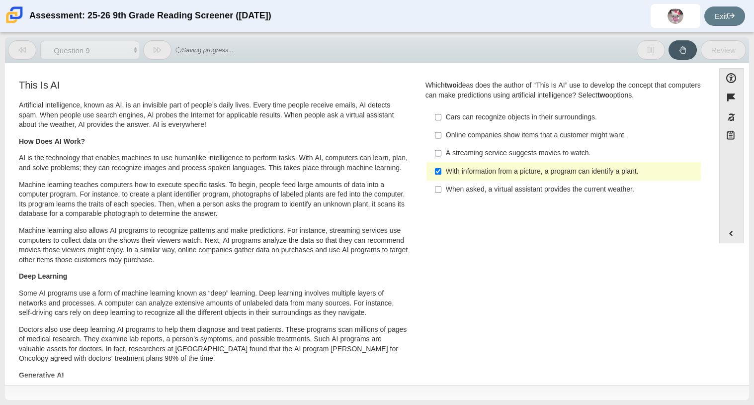
click at [501, 195] on label "When asked, a virtual assistant provides the current weather. When asked, a vir…" at bounding box center [564, 189] width 273 height 18
click at [441, 195] on input "When asked, a virtual assistant provides the current weather. When asked, a vir…" at bounding box center [438, 189] width 6 height 18
checkbox input "true"
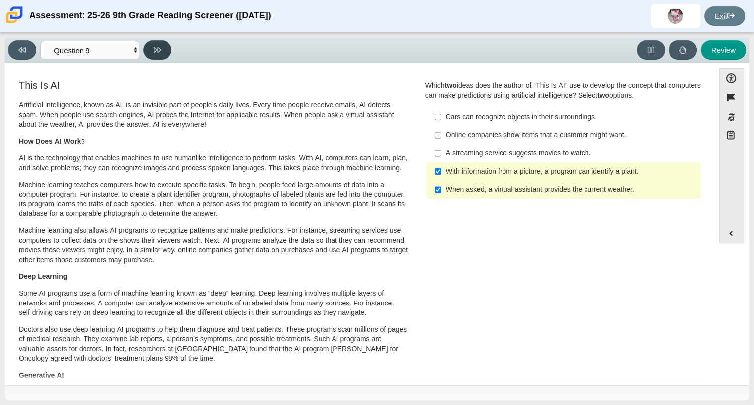
click at [153, 49] on button at bounding box center [157, 49] width 28 height 19
select select "cdf3c14e-a918-44d1-9b63-3db0fa81641e"
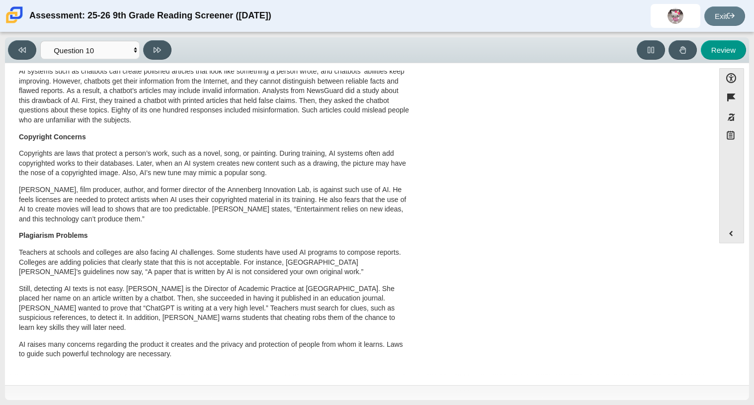
scroll to position [0, 0]
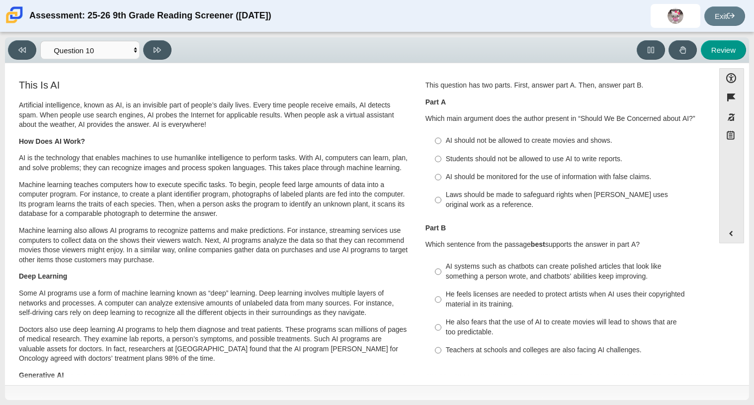
click at [471, 162] on div "Students should not be allowed to use AI to write reports." at bounding box center [571, 159] width 251 height 10
click at [441, 162] on input "Students should not be allowed to use AI to write reports. Students should not …" at bounding box center [438, 159] width 6 height 18
radio input "true"
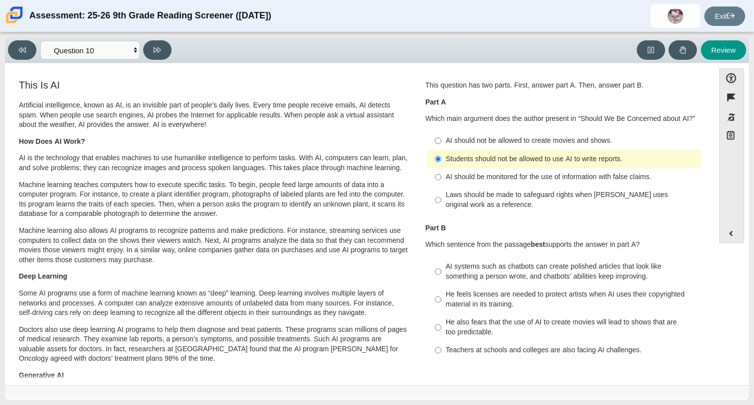
click at [475, 188] on label "Laws should be made to safeguard rights when AI uses original work as a referen…" at bounding box center [564, 200] width 273 height 28
click at [441, 188] on input "Laws should be made to safeguard rights when AI uses original work as a referen…" at bounding box center [438, 200] width 6 height 28
radio input "true"
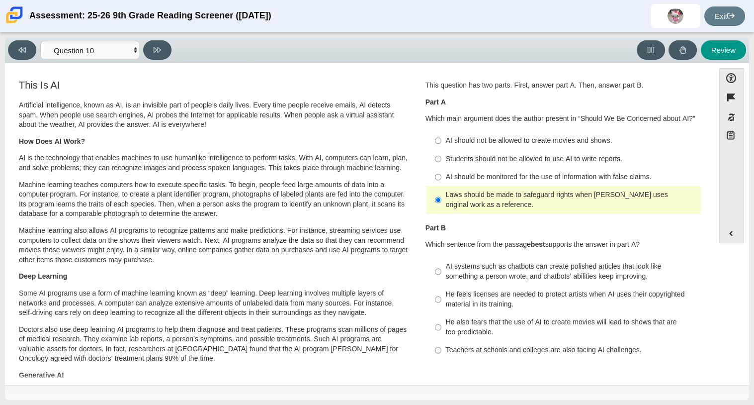
click at [465, 166] on label "Students should not be allowed to use AI to write reports. Students should not …" at bounding box center [564, 159] width 273 height 18
click at [441, 166] on input "Students should not be allowed to use AI to write reports. Students should not …" at bounding box center [438, 159] width 6 height 18
radio input "true"
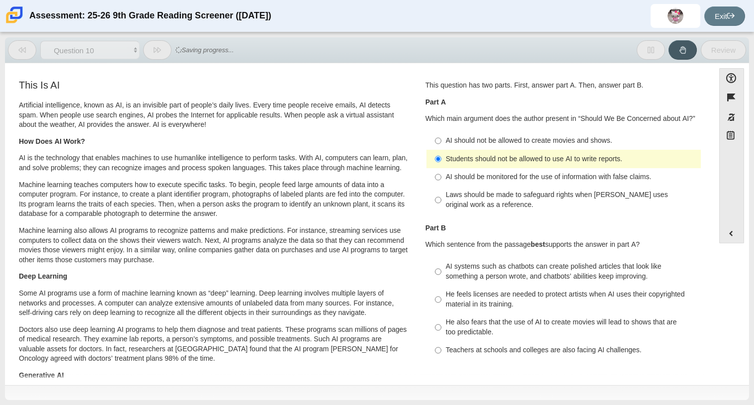
click at [462, 174] on div "AI should be monitored for the use of information with false claims." at bounding box center [571, 177] width 251 height 10
click at [441, 174] on input "AI should be monitored for the use of information with false claims. AI should …" at bounding box center [438, 177] width 6 height 18
radio input "true"
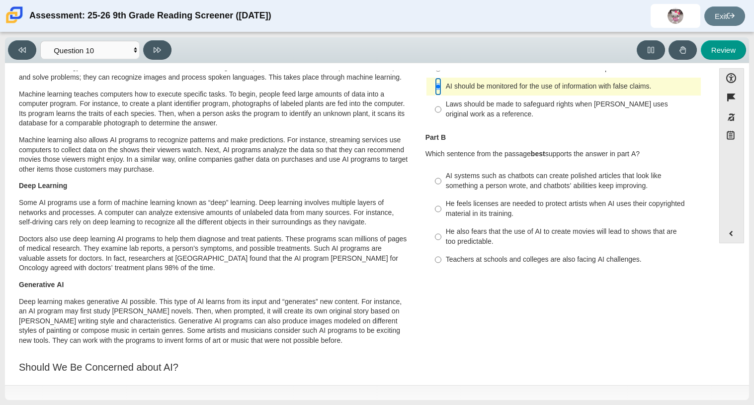
scroll to position [91, 0]
click at [550, 185] on div "AI systems such as chatbots can create polished articles that look like somethi…" at bounding box center [571, 179] width 251 height 19
click at [441, 185] on input "AI systems such as chatbots can create polished articles that look like somethi…" at bounding box center [438, 181] width 6 height 28
radio input "true"
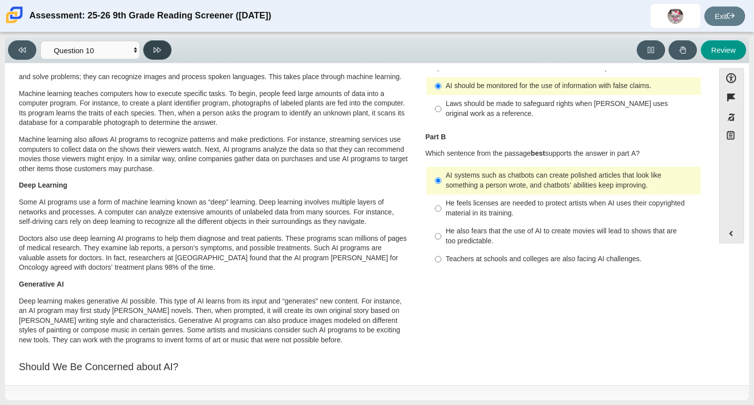
click at [150, 41] on button at bounding box center [157, 49] width 28 height 19
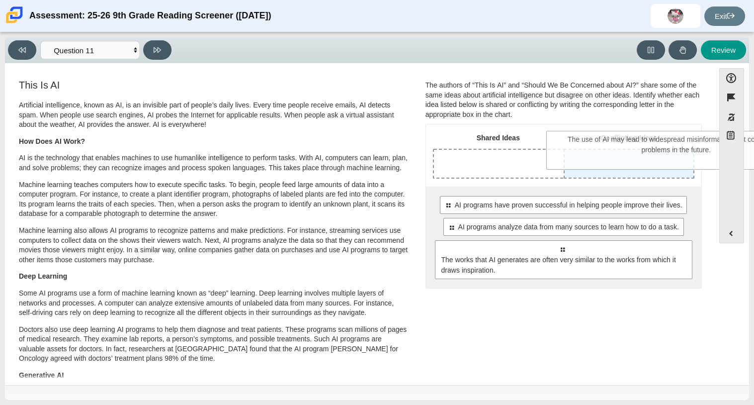
drag, startPoint x: 492, startPoint y: 276, endPoint x: 606, endPoint y: 167, distance: 158.5
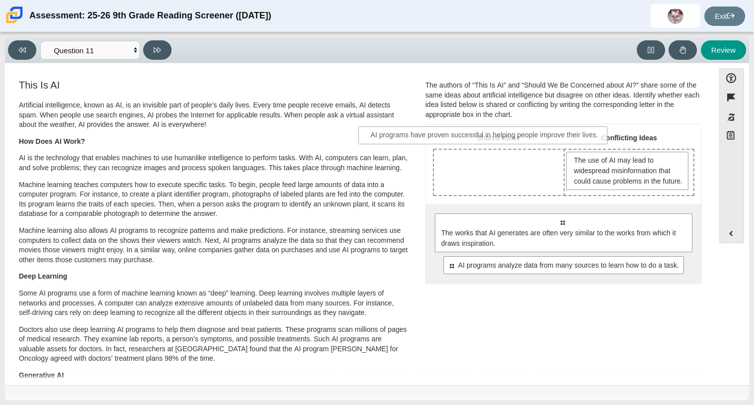
drag, startPoint x: 553, startPoint y: 236, endPoint x: 476, endPoint y: 139, distance: 123.5
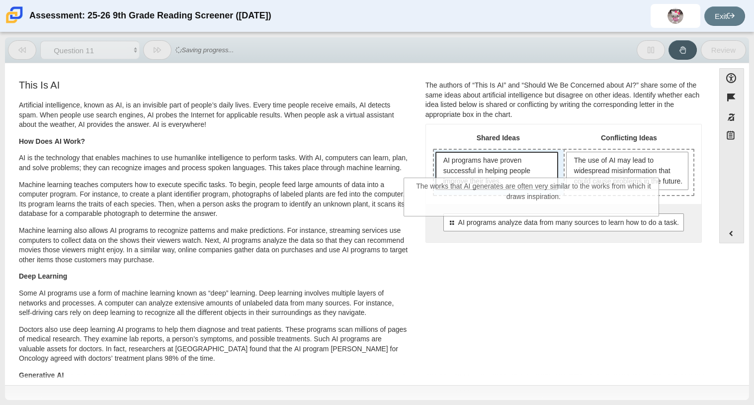
drag, startPoint x: 523, startPoint y: 233, endPoint x: 495, endPoint y: 186, distance: 54.9
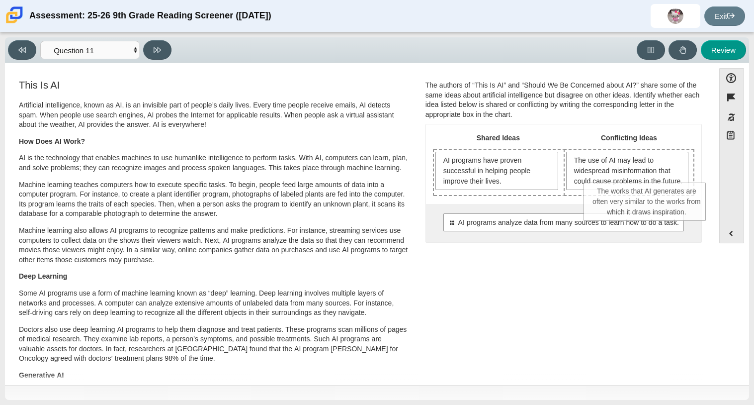
drag, startPoint x: 497, startPoint y: 222, endPoint x: 648, endPoint y: 212, distance: 151.5
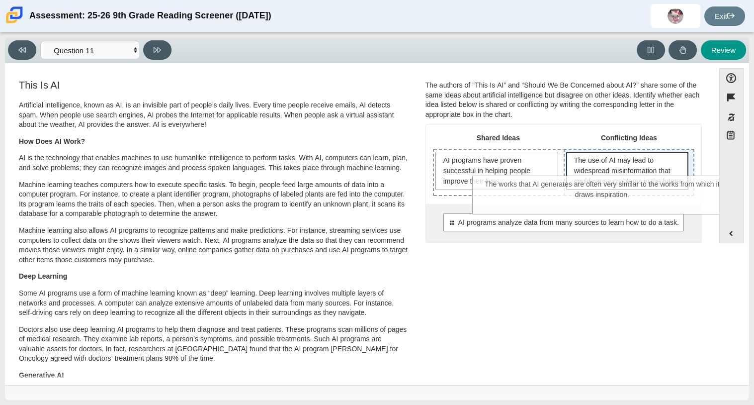
drag, startPoint x: 577, startPoint y: 259, endPoint x: 617, endPoint y: 189, distance: 80.1
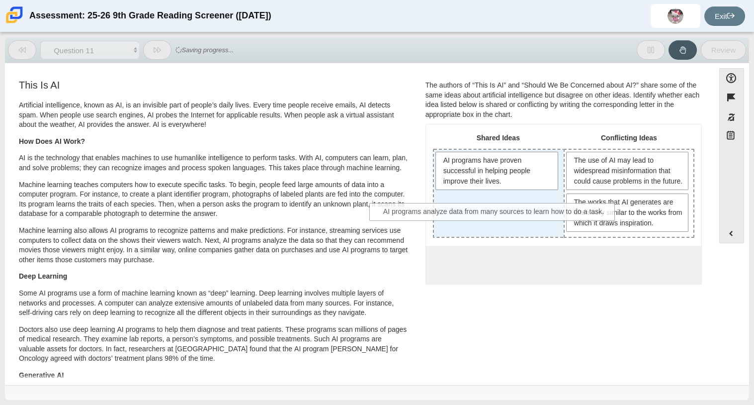
drag, startPoint x: 582, startPoint y: 278, endPoint x: 513, endPoint y: 215, distance: 92.5
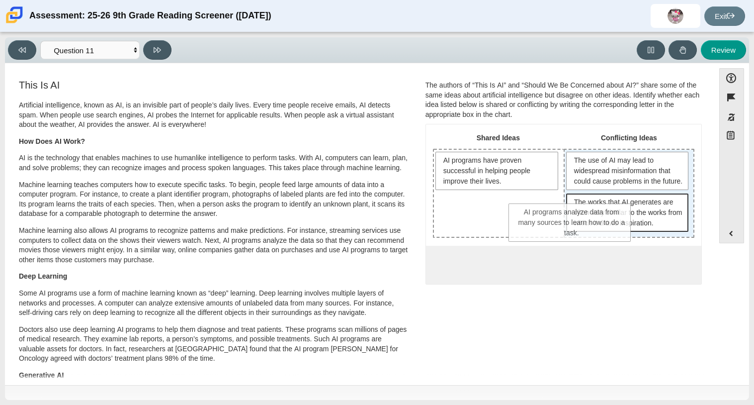
drag, startPoint x: 494, startPoint y: 208, endPoint x: 569, endPoint y: 218, distance: 75.8
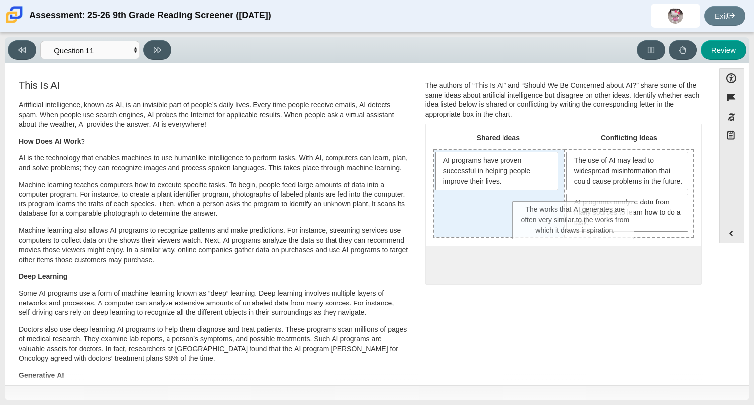
drag, startPoint x: 582, startPoint y: 226, endPoint x: 503, endPoint y: 223, distance: 78.6
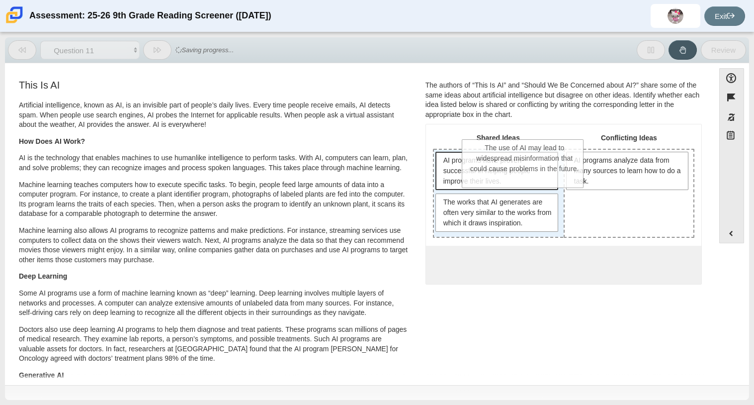
drag, startPoint x: 589, startPoint y: 176, endPoint x: 489, endPoint y: 164, distance: 101.2
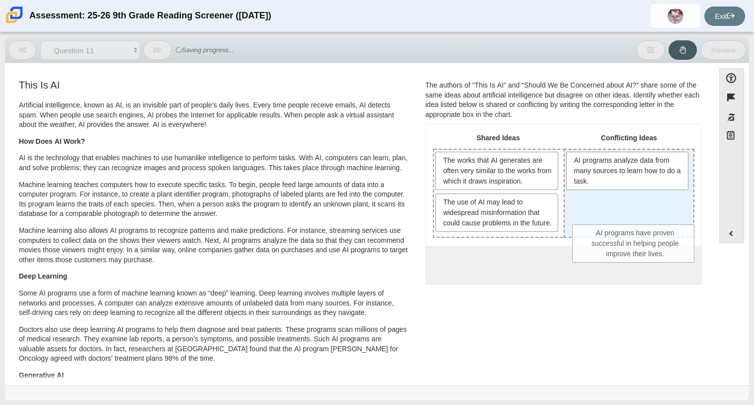
drag, startPoint x: 493, startPoint y: 162, endPoint x: 634, endPoint y: 235, distance: 158.9
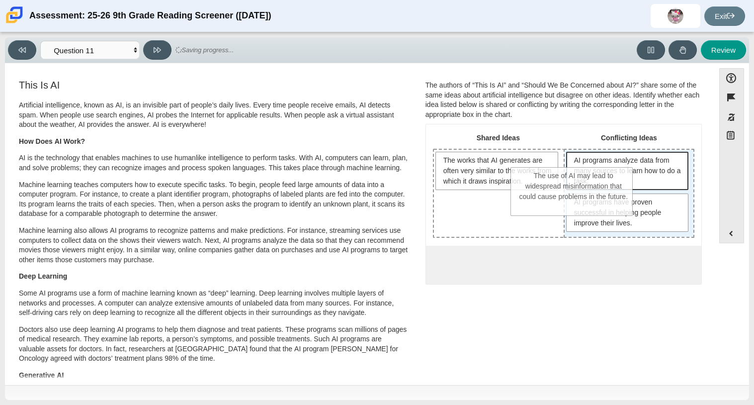
drag, startPoint x: 521, startPoint y: 205, endPoint x: 599, endPoint y: 178, distance: 82.0
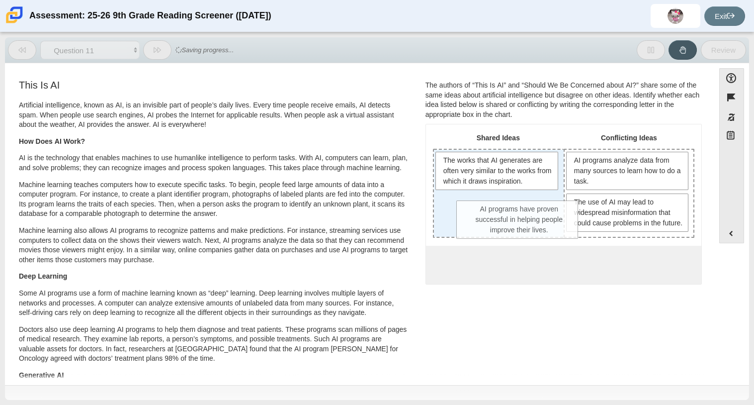
drag, startPoint x: 598, startPoint y: 205, endPoint x: 489, endPoint y: 212, distance: 109.6
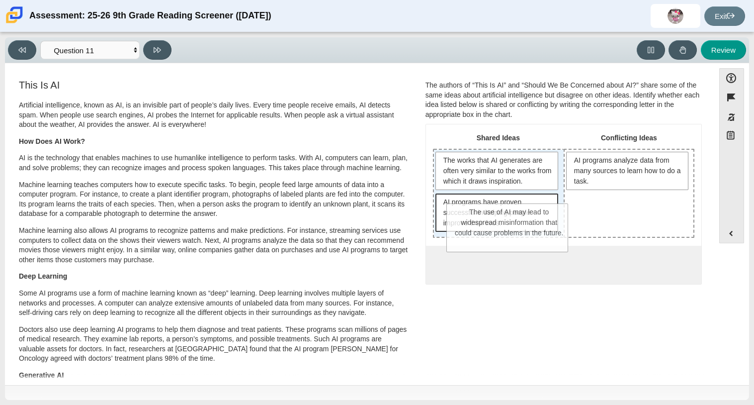
drag, startPoint x: 639, startPoint y: 216, endPoint x: 523, endPoint y: 226, distance: 116.3
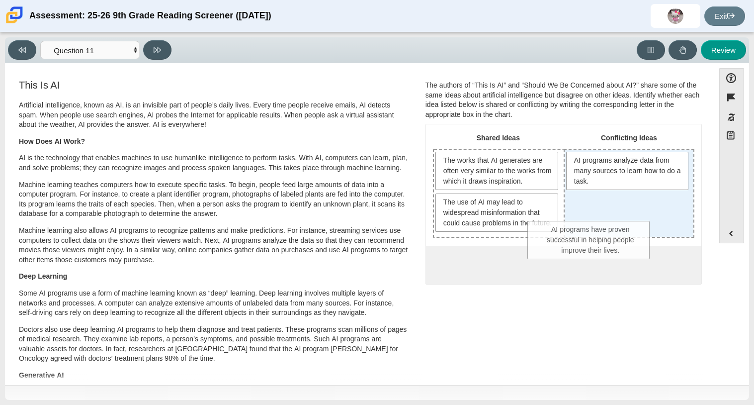
drag, startPoint x: 509, startPoint y: 265, endPoint x: 629, endPoint y: 229, distance: 124.8
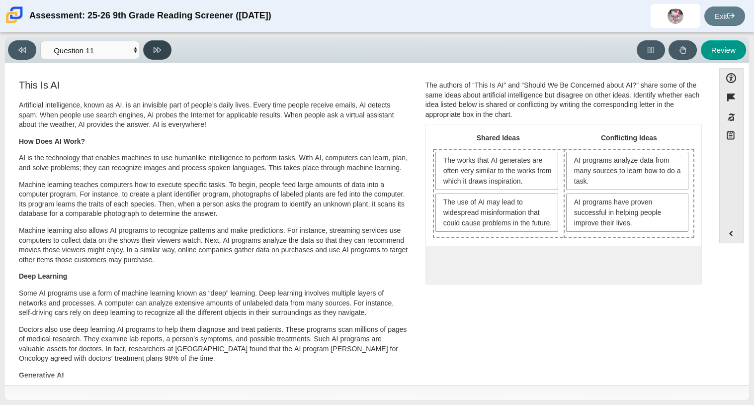
click at [149, 49] on button at bounding box center [157, 49] width 28 height 19
select select "c3effed4-44ce-4a19-bd96-1787f34e9b4c"
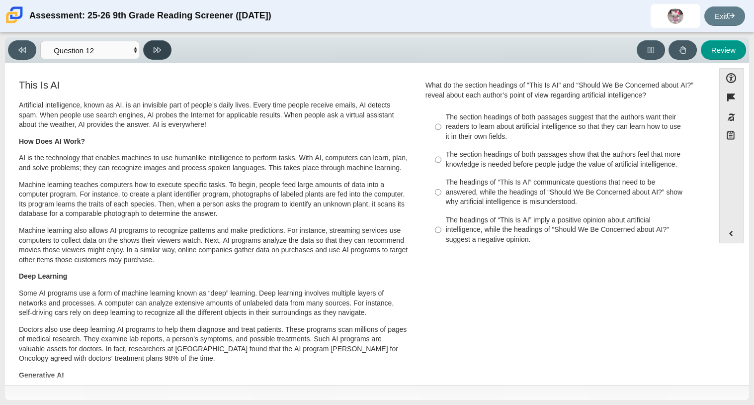
drag, startPoint x: 162, startPoint y: 47, endPoint x: 493, endPoint y: 199, distance: 364.3
click at [493, 199] on div "Viewing Question 12 of 12 in Pacing Mode Questions Question 1 Question 2 Questi…" at bounding box center [377, 218] width 744 height 362
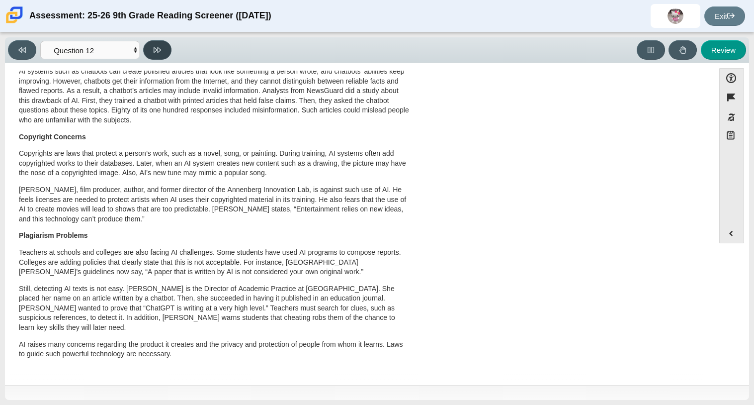
scroll to position [0, 0]
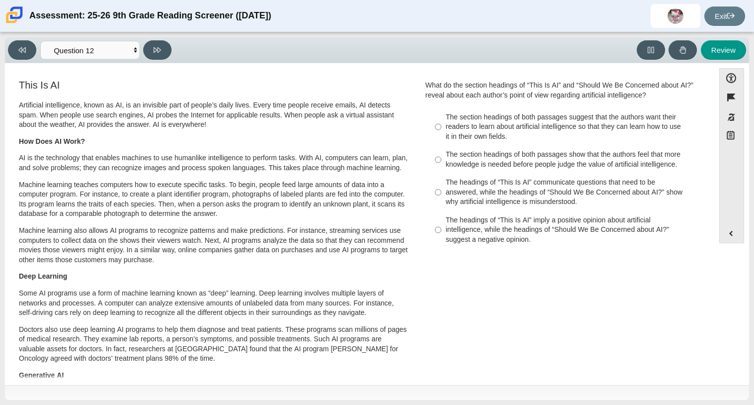
click at [605, 177] on div "The headings of “This Is AI” communicate questions that need to be answered, wh…" at bounding box center [571, 191] width 251 height 29
click at [441, 177] on input "The headings of “This Is AI” communicate questions that need to be answered, wh…" at bounding box center [438, 192] width 6 height 38
radio input "true"
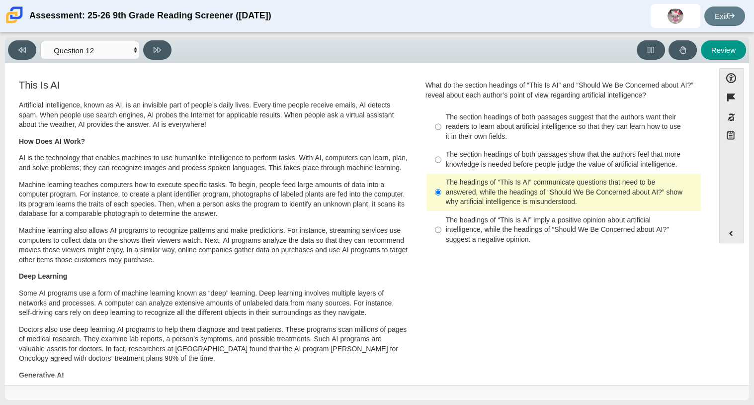
click at [542, 148] on label "The section headings of both passages show that the authors feel that more know…" at bounding box center [564, 160] width 273 height 28
click at [441, 148] on input "The section headings of both passages show that the authors feel that more know…" at bounding box center [438, 160] width 6 height 28
radio input "true"
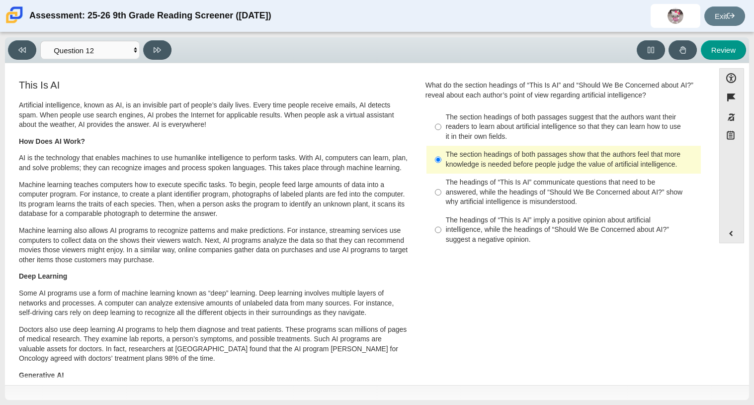
click at [567, 233] on div "The headings of “This Is AI” imply a positive opinion about artificial intellig…" at bounding box center [571, 229] width 251 height 29
click at [441, 233] on input "The headings of “This Is AI” imply a positive opinion about artificial intellig…" at bounding box center [438, 230] width 6 height 38
radio input "true"
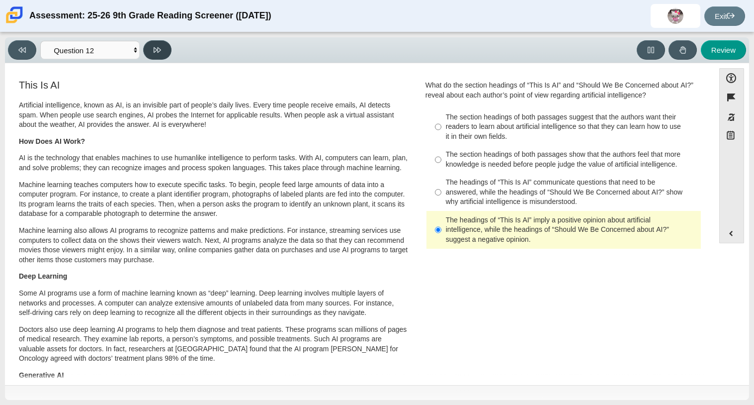
click at [165, 57] on button at bounding box center [157, 49] width 28 height 19
select select "review"
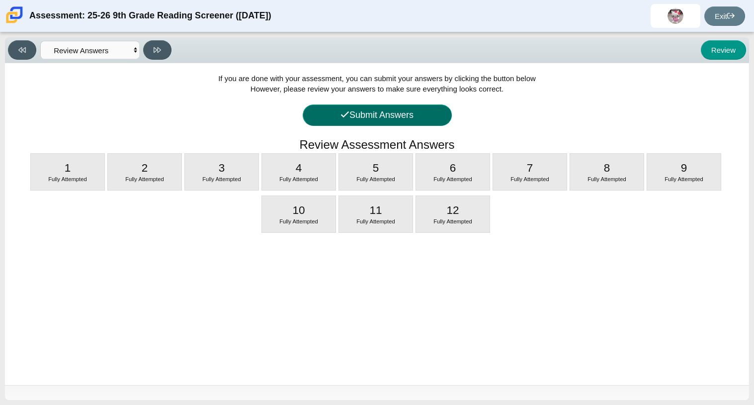
click at [380, 111] on button "Submit Answers" at bounding box center [377, 114] width 149 height 21
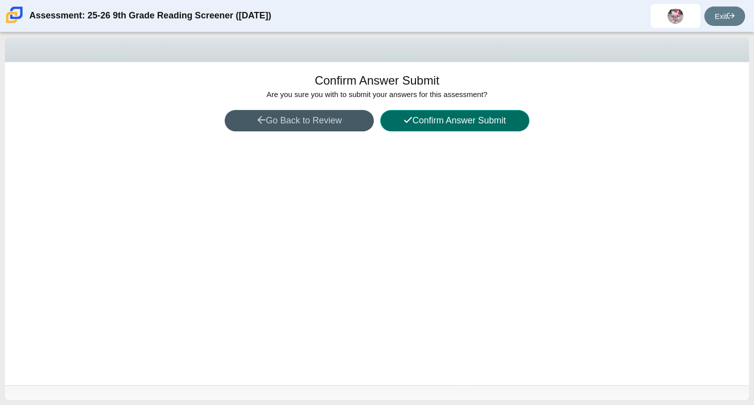
click at [490, 124] on button "Confirm Answer Submit" at bounding box center [454, 120] width 149 height 21
